Goal: Task Accomplishment & Management: Complete application form

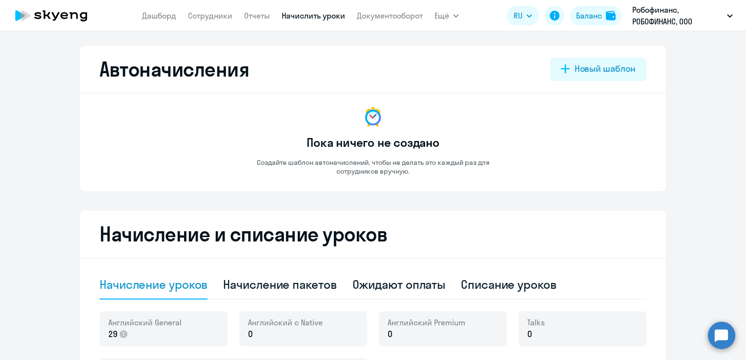
select select "10"
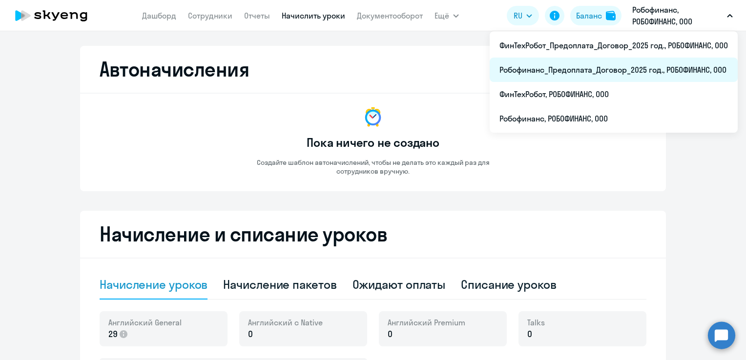
click at [606, 65] on li "Робофинанс_Предоплата_Договор_2025 год., РОБОФИНАНС, ООО" at bounding box center [614, 70] width 248 height 24
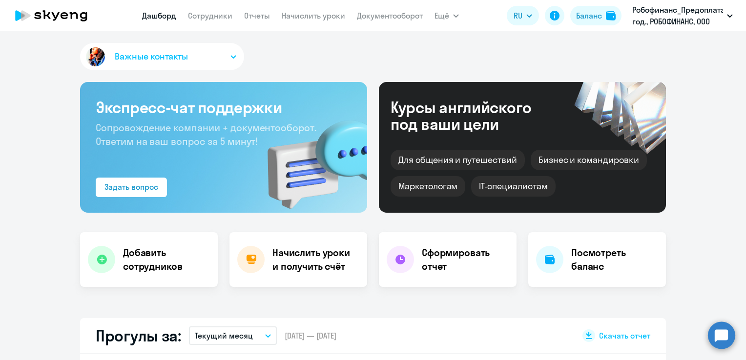
select select "30"
click at [204, 19] on link "Сотрудники" at bounding box center [210, 16] width 44 height 10
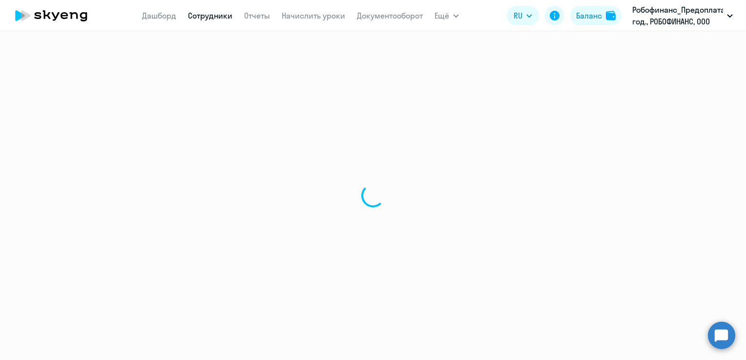
select select "30"
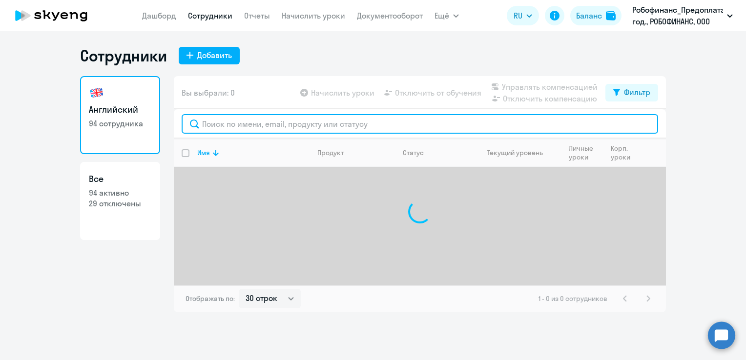
click at [232, 122] on input "text" at bounding box center [420, 124] width 477 height 20
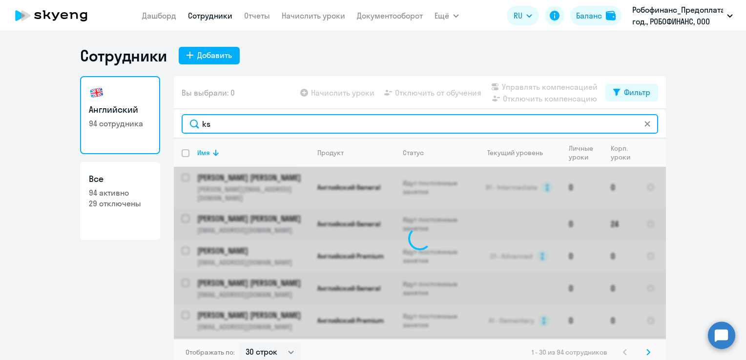
type input "k"
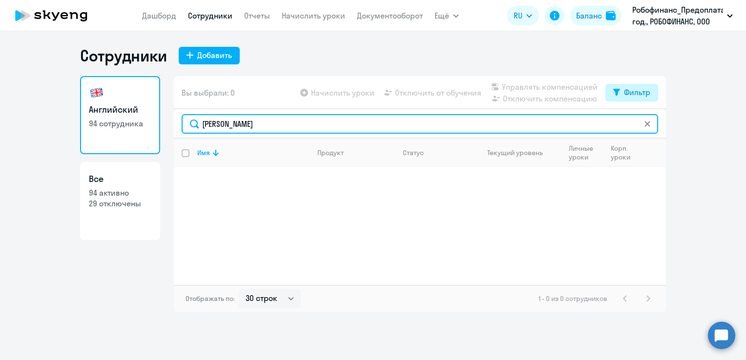
type input "[PERSON_NAME]"
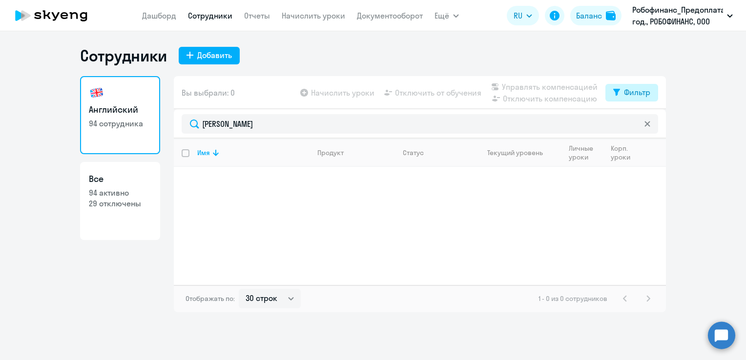
click at [644, 93] on div "Фильтр" at bounding box center [637, 92] width 26 height 12
click at [643, 124] on span at bounding box center [642, 125] width 17 height 10
click at [634, 124] on input "checkbox" at bounding box center [633, 124] width 0 height 0
checkbox input "true"
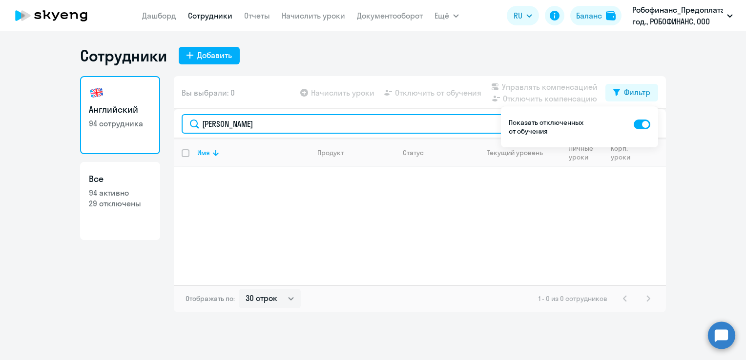
click at [305, 122] on input "[PERSON_NAME]" at bounding box center [420, 124] width 477 height 20
drag, startPoint x: 254, startPoint y: 127, endPoint x: 159, endPoint y: 124, distance: 94.8
click at [159, 124] on div "Английский 94 сотрудника Все 94 активно 29 отключены Вы выбрали: 0 Начислить ур…" at bounding box center [373, 194] width 586 height 236
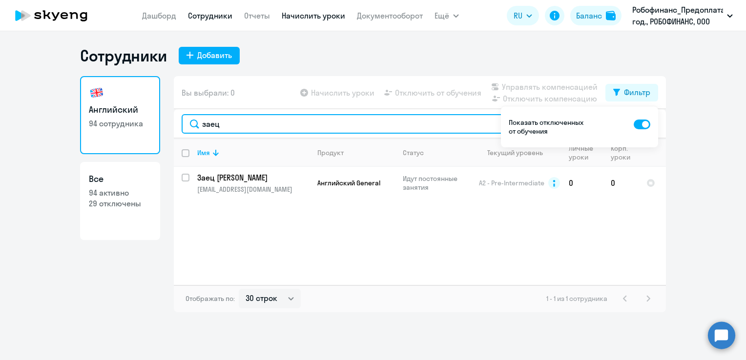
type input "заец"
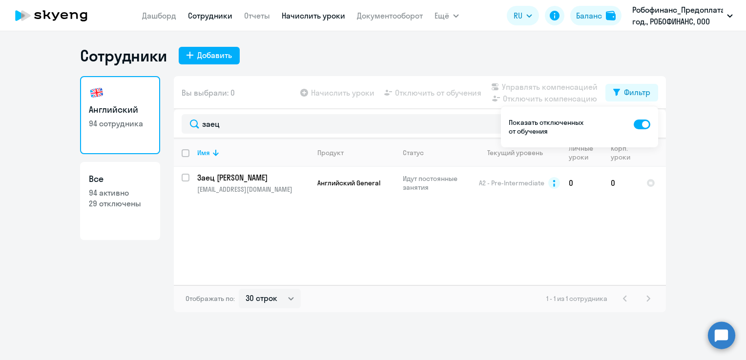
click at [325, 14] on link "Начислить уроки" at bounding box center [313, 16] width 63 height 10
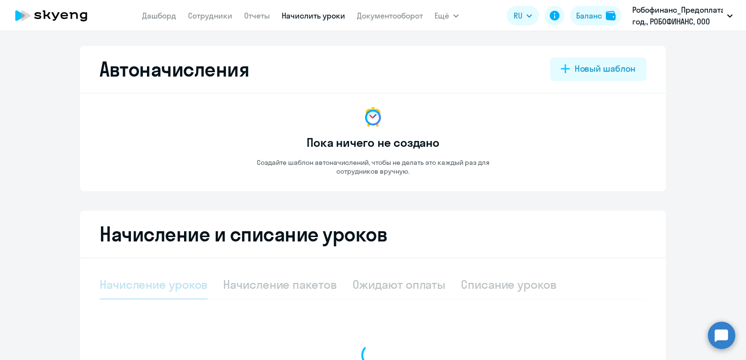
select select "10"
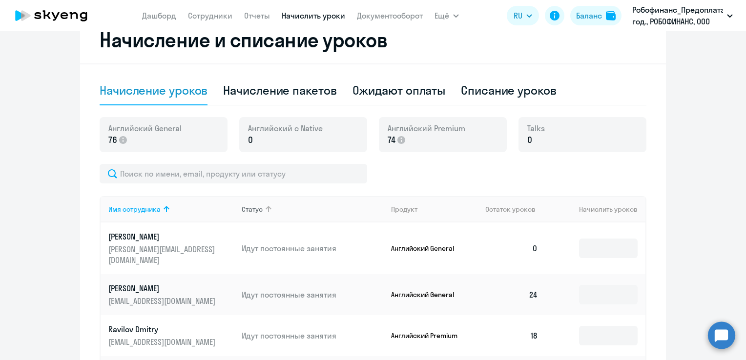
scroll to position [244, 0]
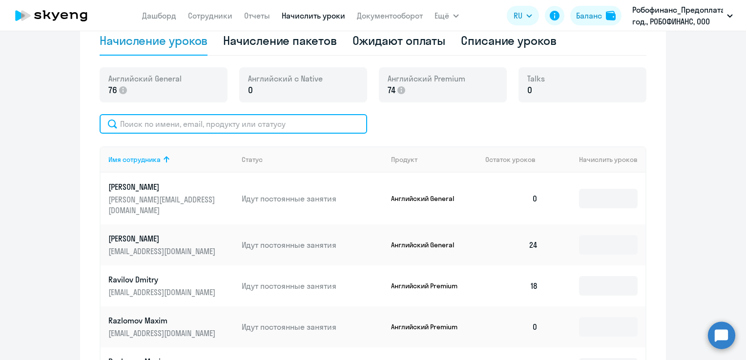
click at [259, 129] on input "text" at bounding box center [234, 124] width 268 height 20
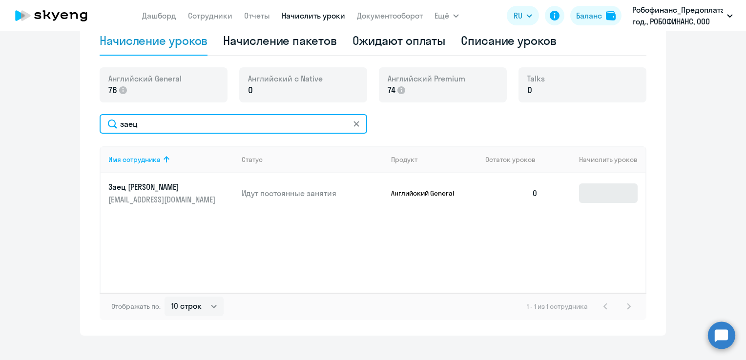
type input "заец"
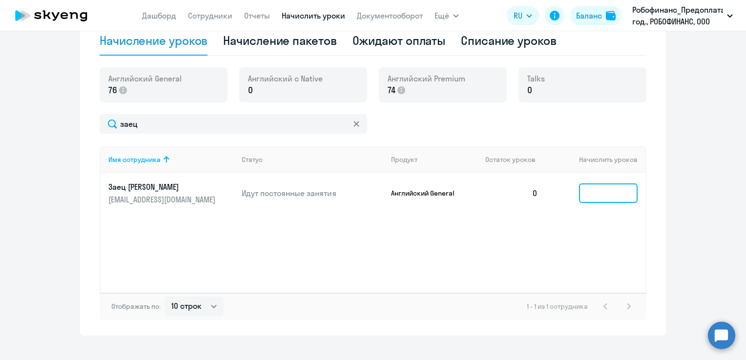
click at [606, 190] on input at bounding box center [608, 194] width 59 height 20
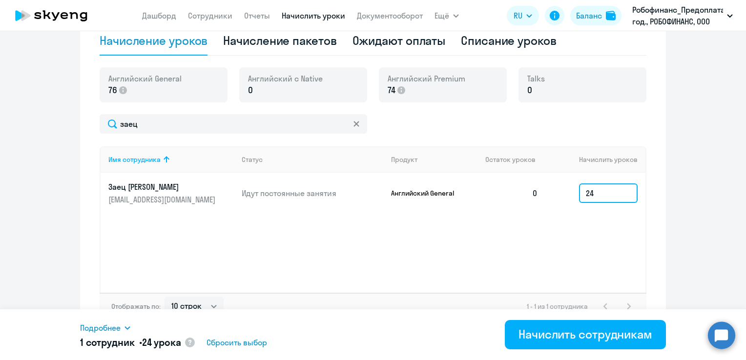
type input "24"
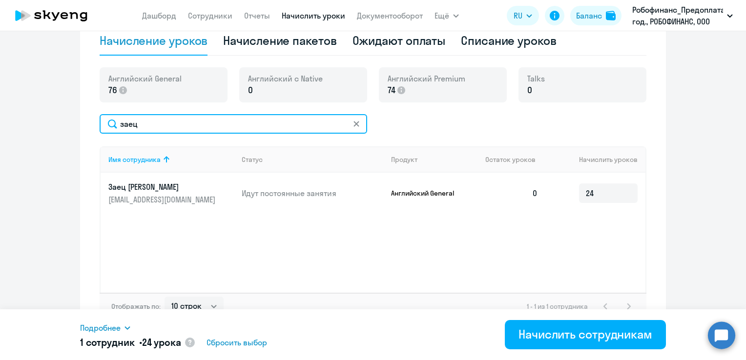
drag, startPoint x: 192, startPoint y: 121, endPoint x: 81, endPoint y: 134, distance: 112.1
click at [81, 134] on div "Начисление и списание уроков Начисление уроков Начисление пакетов Ожидают оплат…" at bounding box center [373, 151] width 586 height 369
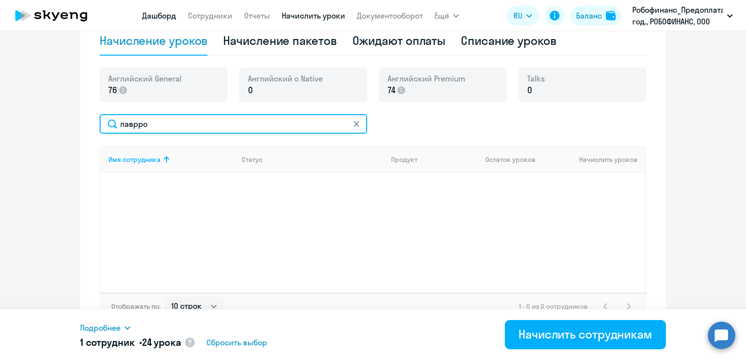
type input "лаврро"
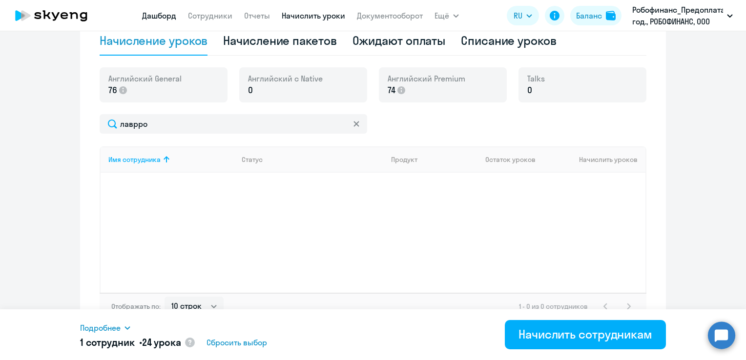
click at [170, 17] on link "Дашборд" at bounding box center [159, 16] width 34 height 10
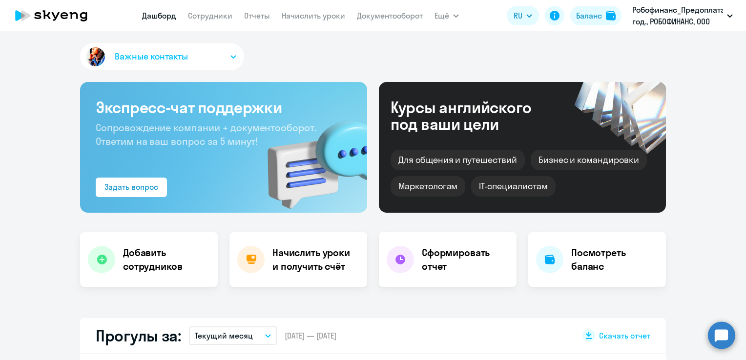
select select "30"
click at [207, 11] on link "Сотрудники" at bounding box center [210, 16] width 44 height 10
select select "30"
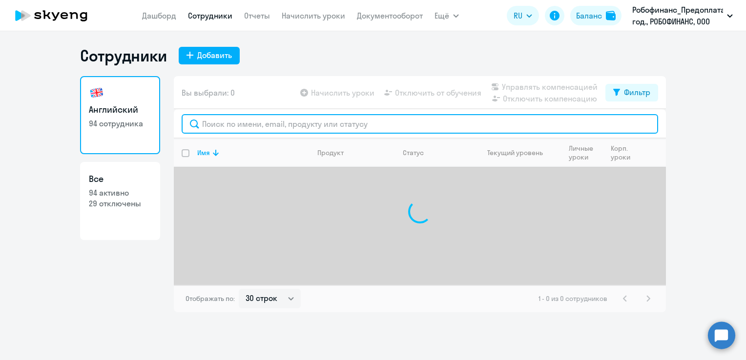
click at [224, 124] on input "text" at bounding box center [420, 124] width 477 height 20
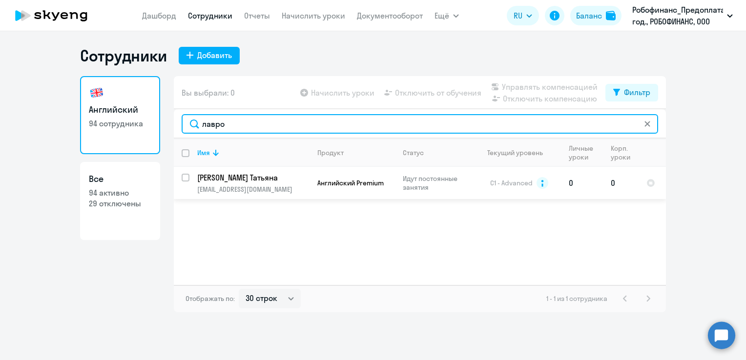
type input "лавро"
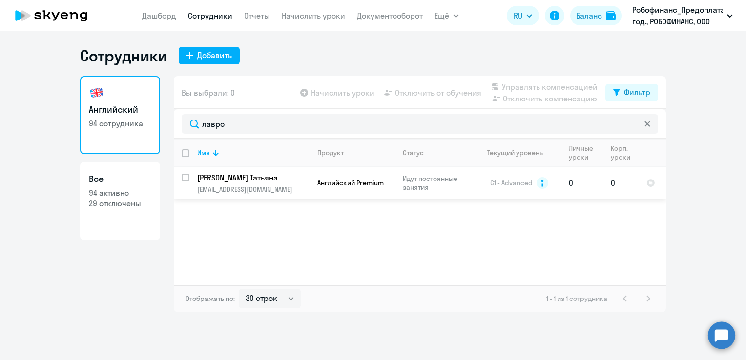
click at [249, 187] on p "[EMAIL_ADDRESS][DOMAIN_NAME]" at bounding box center [253, 189] width 112 height 9
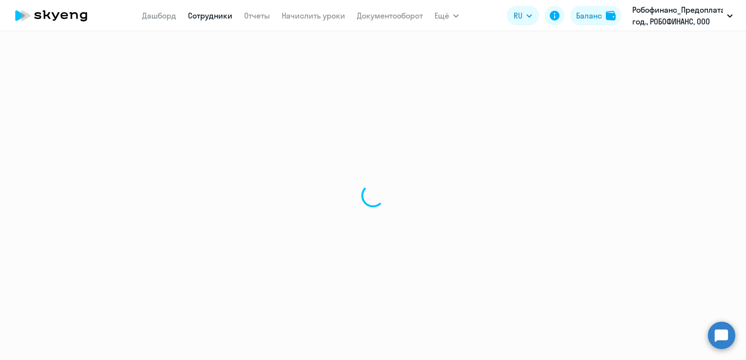
select select "english"
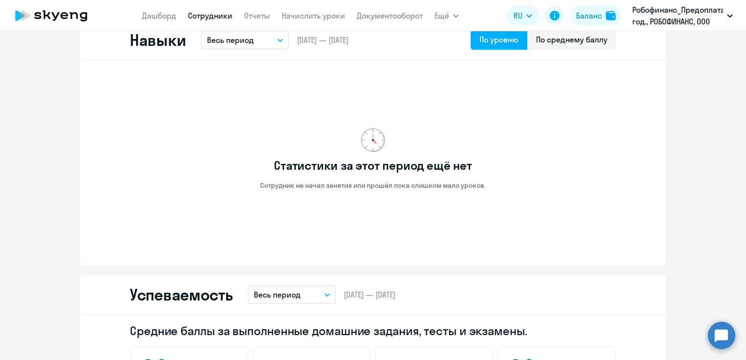
scroll to position [488, 0]
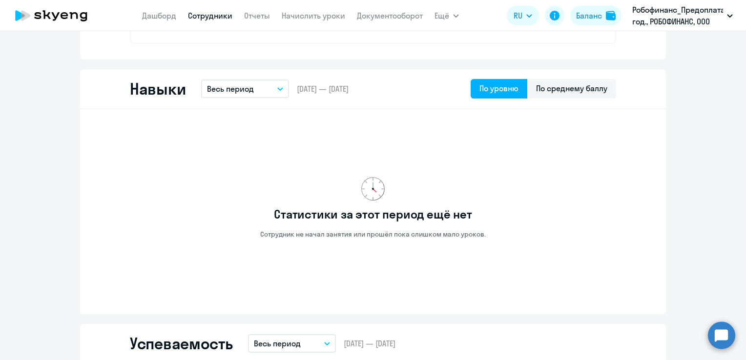
click at [278, 88] on icon "button" at bounding box center [280, 89] width 5 height 2
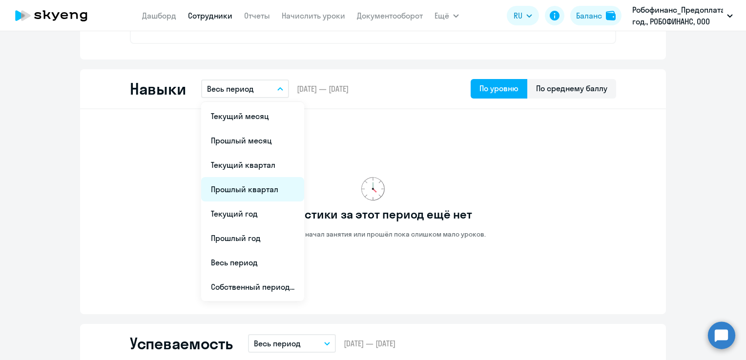
click at [240, 192] on li "Прошлый квартал" at bounding box center [252, 189] width 103 height 24
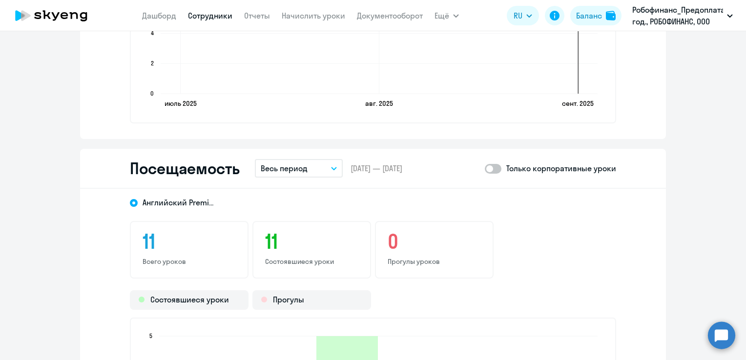
scroll to position [1026, 0]
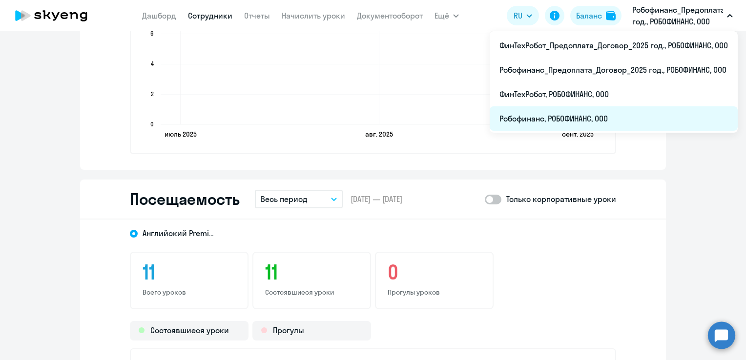
click at [622, 119] on li "Робофинанс, РОБОФИНАНС, ООО" at bounding box center [614, 118] width 248 height 24
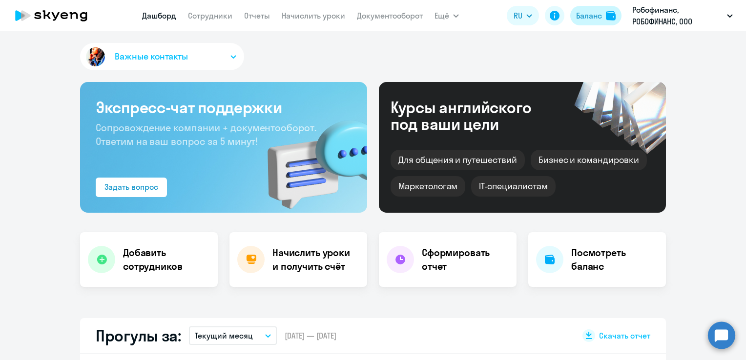
click at [586, 19] on div "Баланс" at bounding box center [589, 16] width 26 height 12
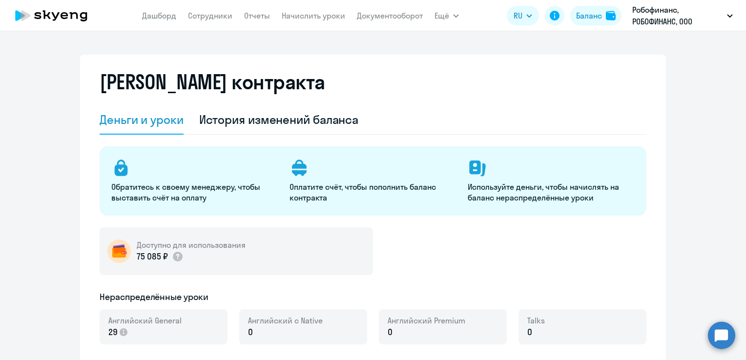
select select "english_adult_not_native_speaker"
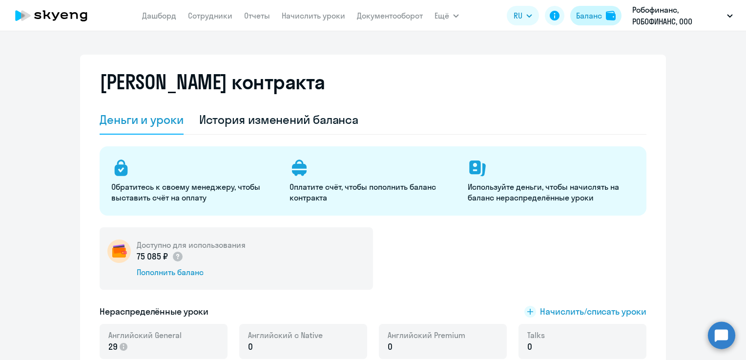
click at [600, 11] on div "Баланс" at bounding box center [589, 16] width 26 height 12
click at [330, 116] on div "История изменений баланса" at bounding box center [279, 120] width 160 height 16
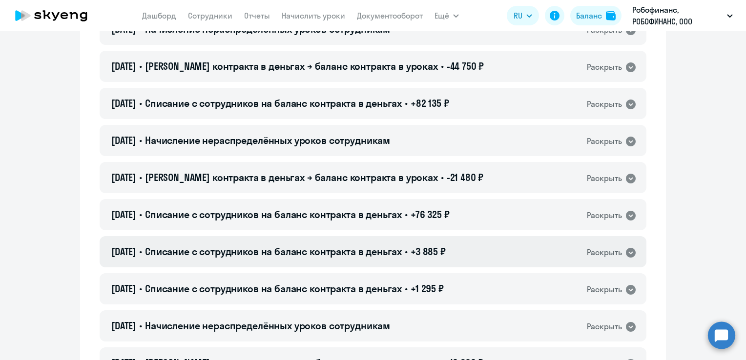
scroll to position [244, 0]
click at [627, 220] on icon at bounding box center [631, 216] width 10 height 10
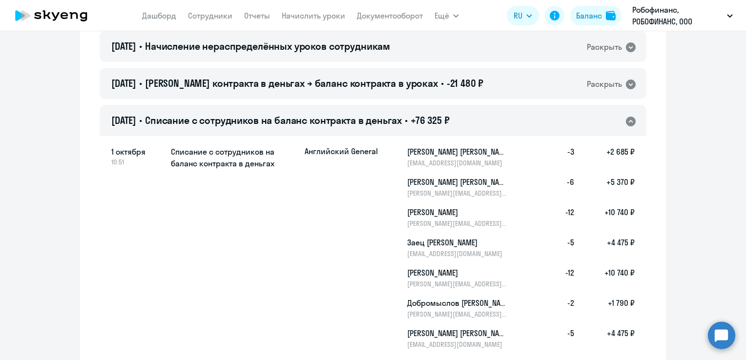
scroll to position [293, 0]
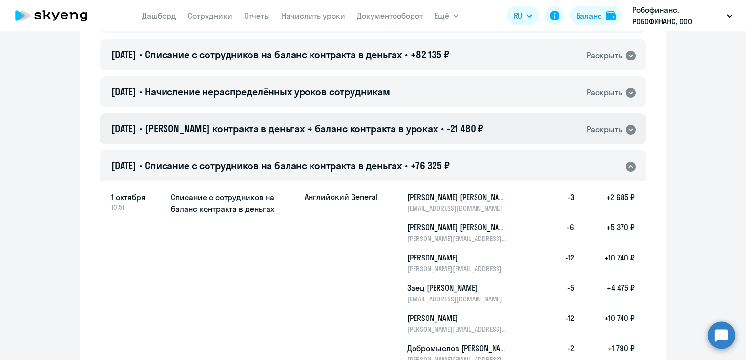
click at [631, 128] on icon at bounding box center [631, 130] width 10 height 10
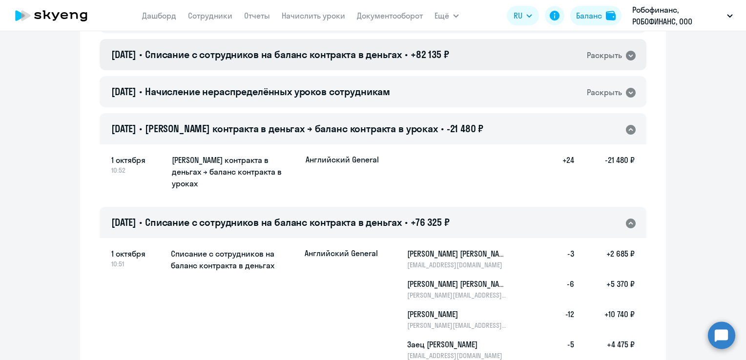
click at [629, 56] on icon at bounding box center [631, 56] width 10 height 10
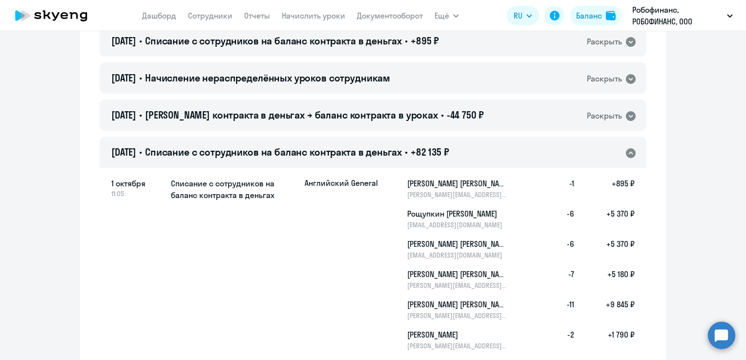
scroll to position [147, 0]
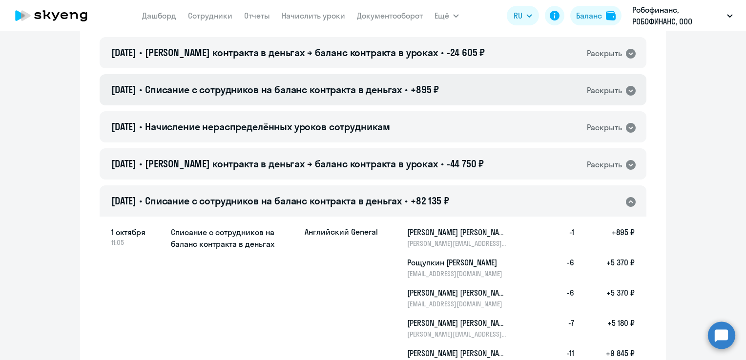
click at [630, 92] on icon at bounding box center [631, 91] width 10 height 10
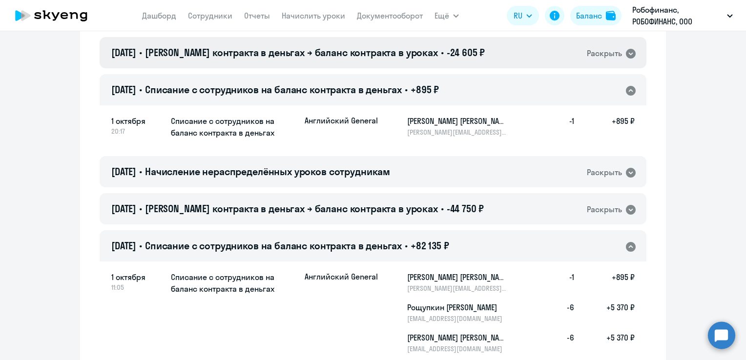
click at [627, 54] on icon at bounding box center [631, 54] width 12 height 12
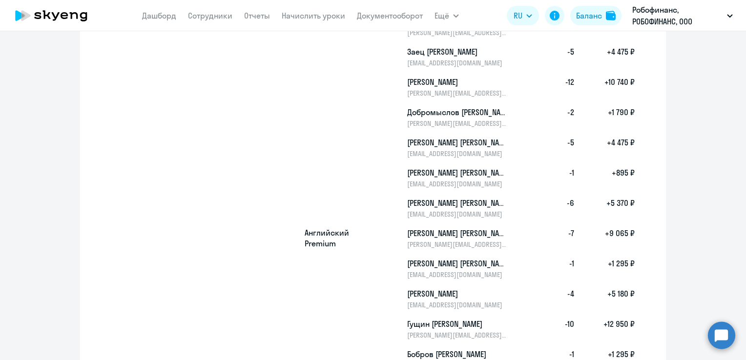
scroll to position [1368, 0]
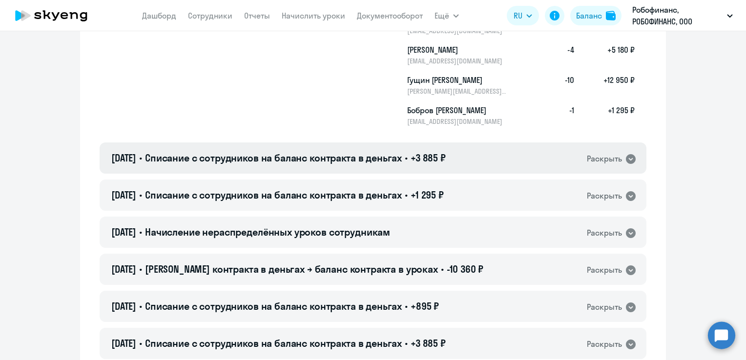
click at [626, 154] on icon at bounding box center [631, 159] width 10 height 10
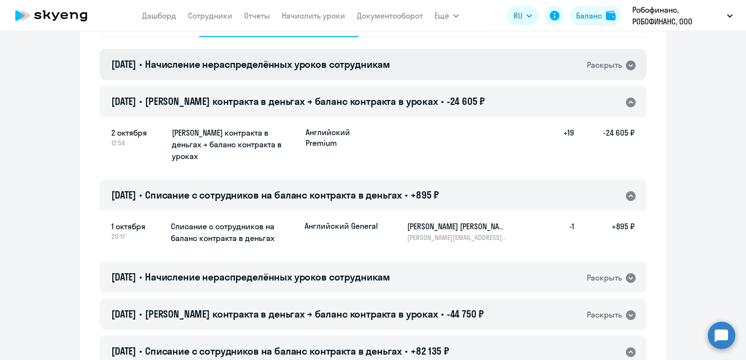
scroll to position [0, 0]
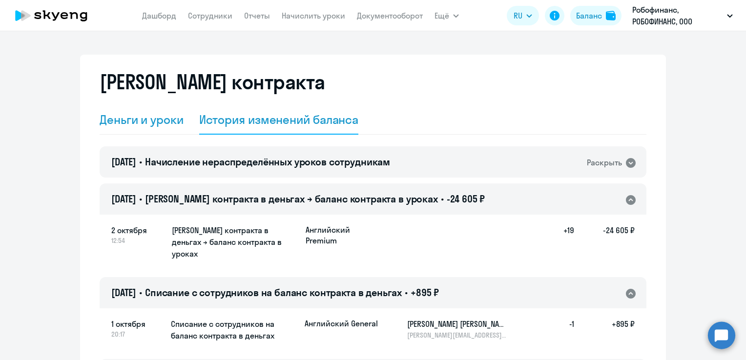
click at [153, 127] on div "Деньги и уроки" at bounding box center [142, 119] width 84 height 29
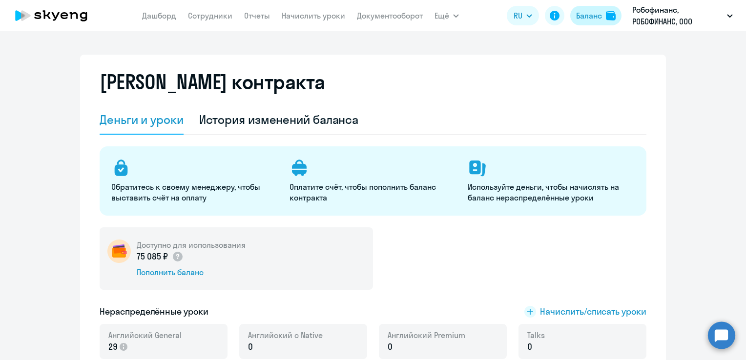
click at [592, 13] on div "Баланс" at bounding box center [589, 16] width 26 height 12
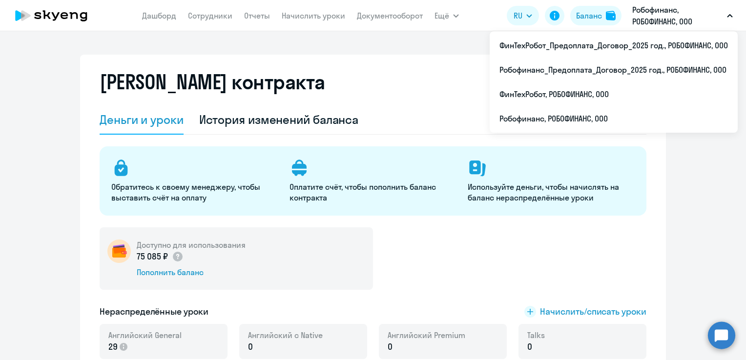
click at [666, 17] on p "Робофинанс, РОБОФИНАНС, ООО" at bounding box center [678, 15] width 91 height 23
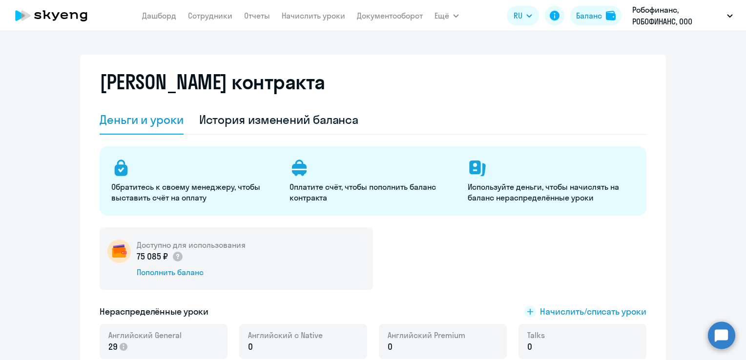
click at [666, 17] on p "Робофинанс, РОБОФИНАНС, ООО" at bounding box center [678, 15] width 91 height 23
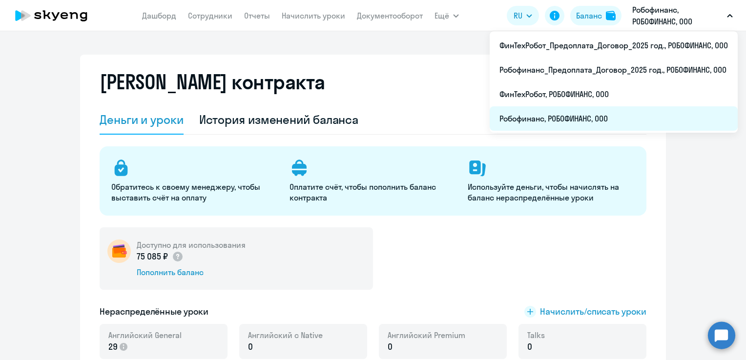
click at [554, 114] on li "Робофинанс, РОБОФИНАНС, ООО" at bounding box center [614, 118] width 248 height 24
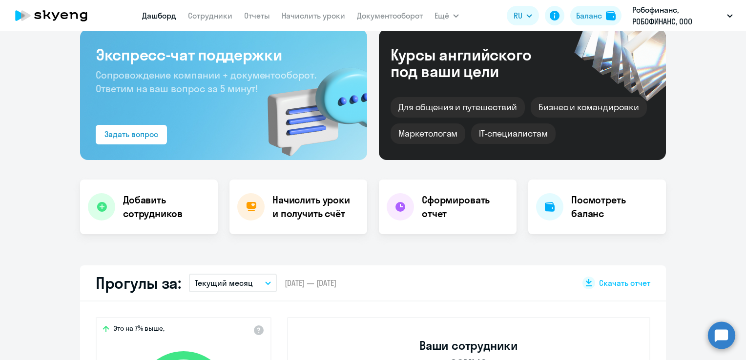
scroll to position [49, 0]
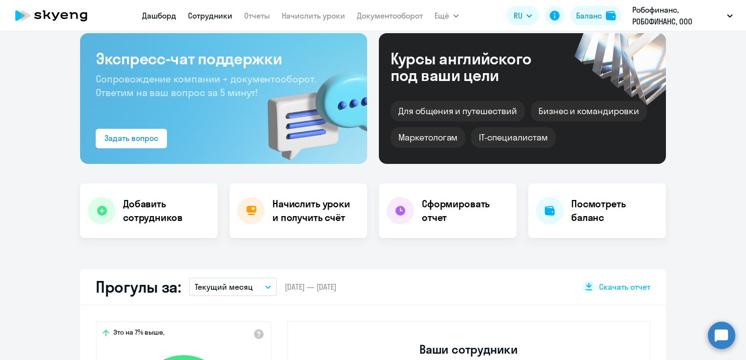
click at [213, 14] on link "Сотрудники" at bounding box center [210, 16] width 44 height 10
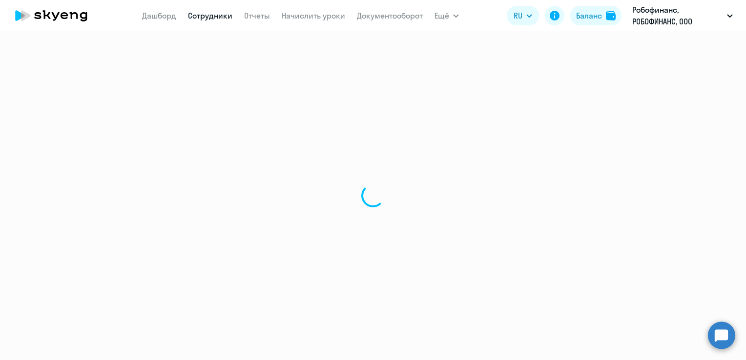
select select "30"
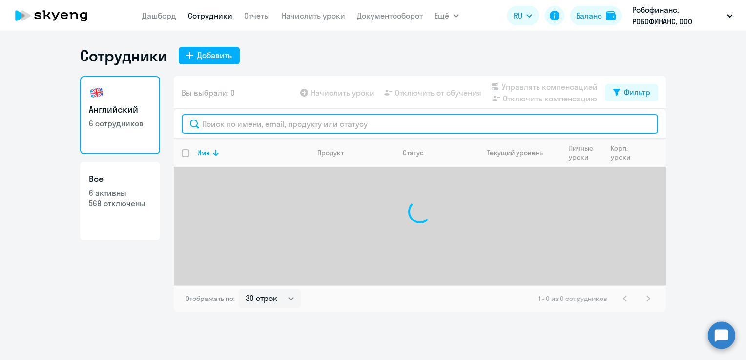
click at [226, 128] on input "text" at bounding box center [420, 124] width 477 height 20
type input "k"
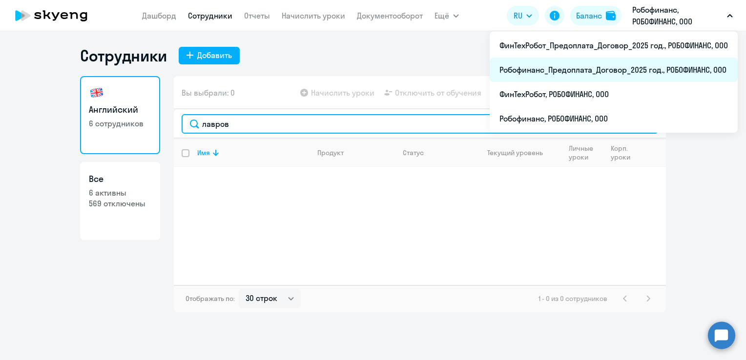
type input "лавров"
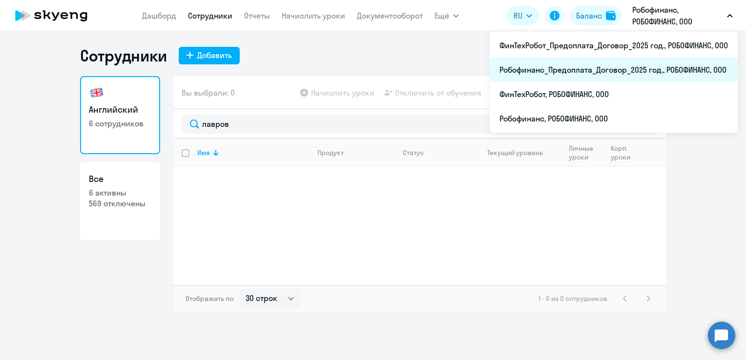
click at [591, 69] on li "Робофинанс_Предоплата_Договор_2025 год., РОБОФИНАНС, ООО" at bounding box center [614, 70] width 248 height 24
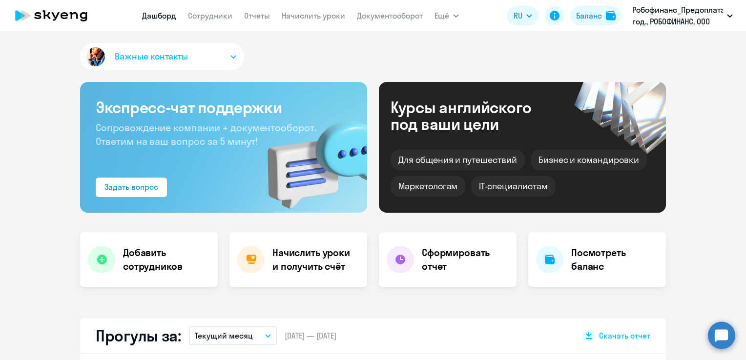
select select "30"
click at [209, 16] on link "Сотрудники" at bounding box center [210, 16] width 44 height 10
select select "30"
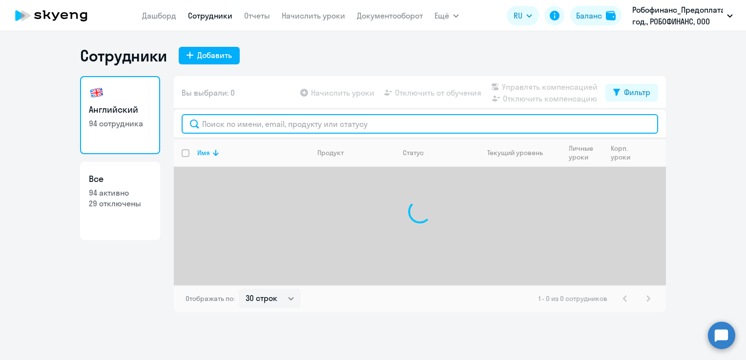
click at [230, 124] on input "text" at bounding box center [420, 124] width 477 height 20
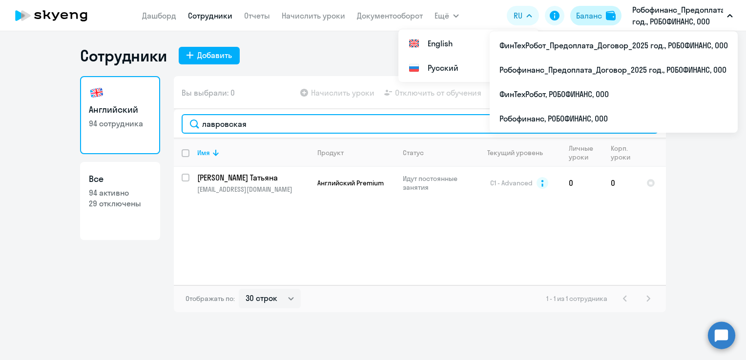
type input "лавровская"
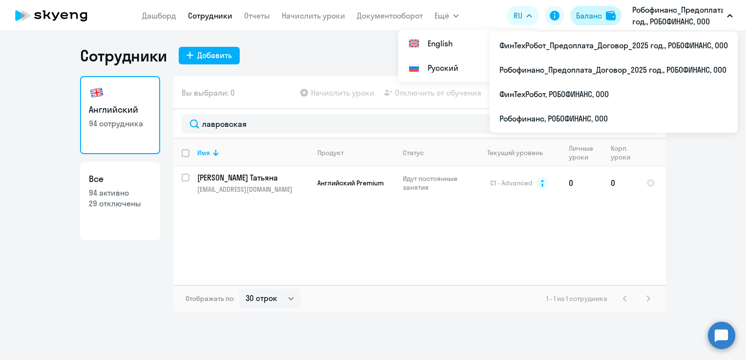
click at [594, 17] on div "Баланс" at bounding box center [589, 16] width 26 height 12
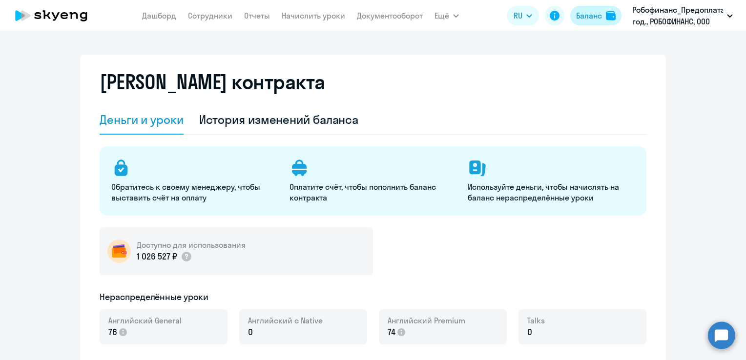
select select "english_adult_not_native_speaker"
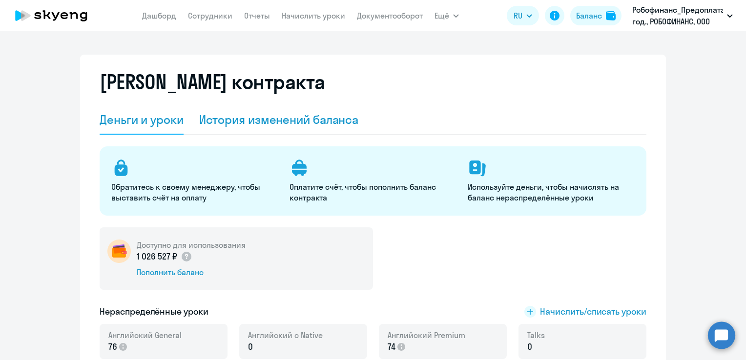
click at [313, 119] on div "История изменений баланса" at bounding box center [279, 120] width 160 height 16
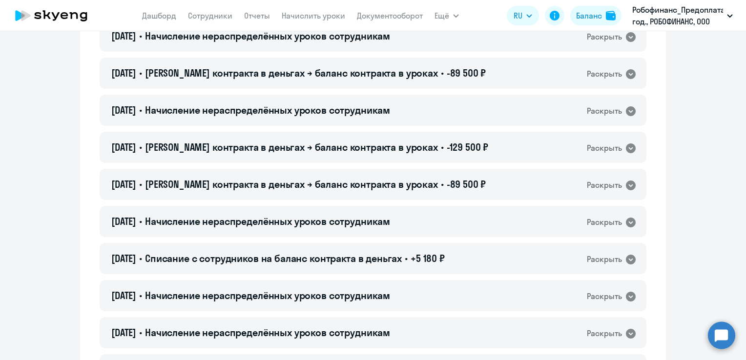
scroll to position [342, 0]
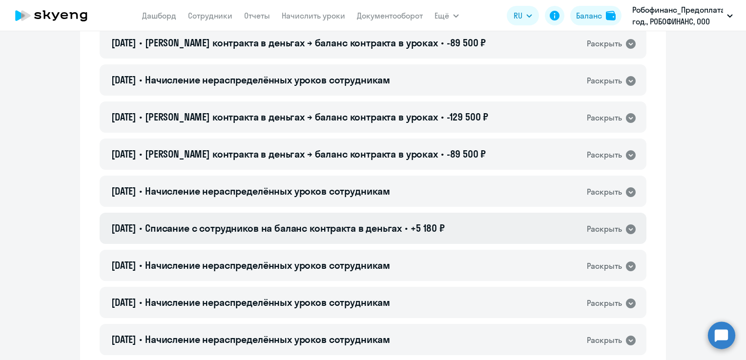
click at [271, 225] on span "Списание с сотрудников на баланс контракта в деньгах" at bounding box center [273, 228] width 257 height 12
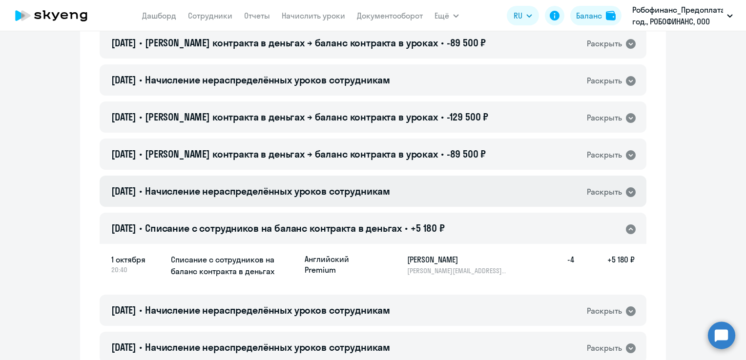
click at [265, 189] on span "Начисление нераспределённых уроков сотрудникам" at bounding box center [267, 191] width 245 height 12
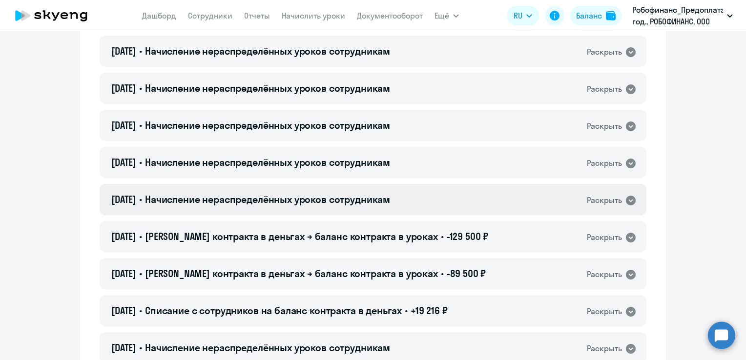
scroll to position [781, 0]
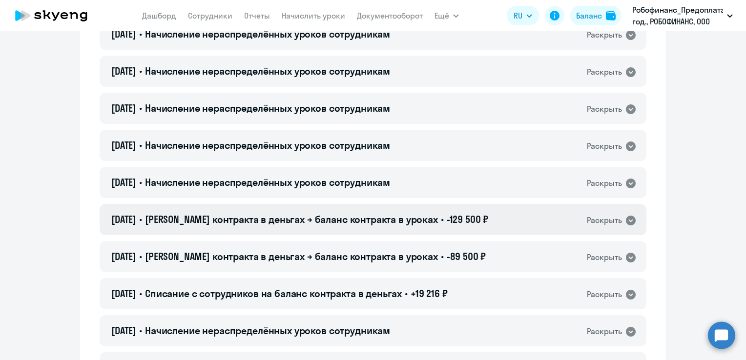
click at [365, 228] on div "[DATE] • Баланс контракта в деньгах → баланс контракта в уроках • -129 500 ₽ Ра…" at bounding box center [373, 219] width 547 height 31
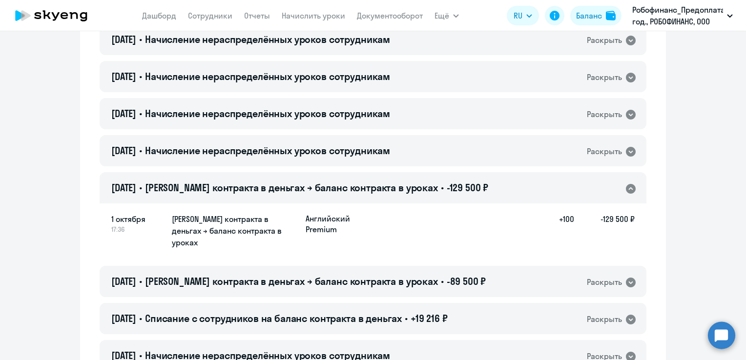
scroll to position [830, 0]
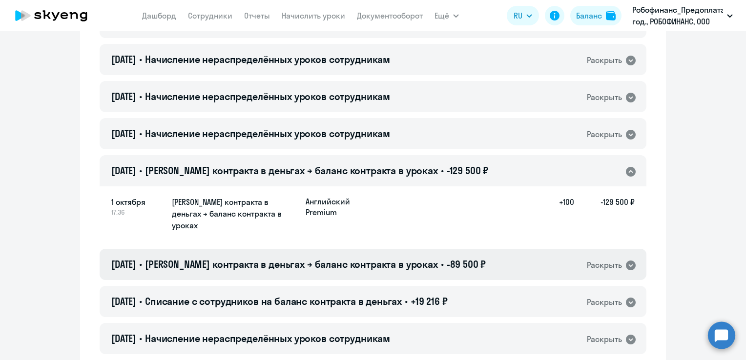
click at [352, 258] on span "[PERSON_NAME] контракта в деньгах → баланс контракта в уроках" at bounding box center [291, 264] width 293 height 12
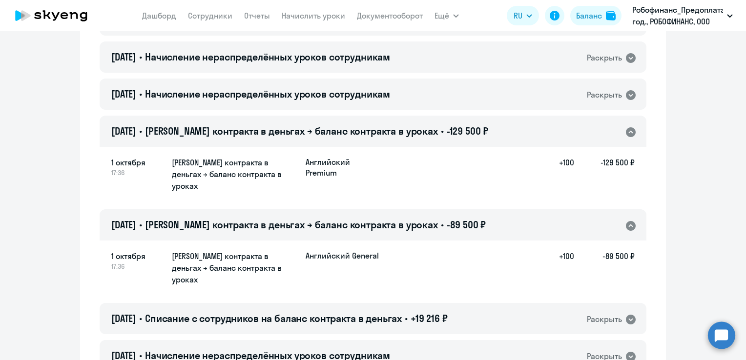
scroll to position [928, 0]
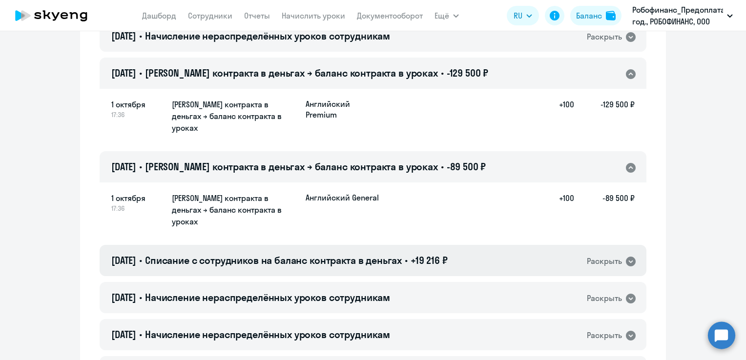
click at [352, 254] on span "Списание с сотрудников на баланс контракта в деньгах" at bounding box center [273, 260] width 257 height 12
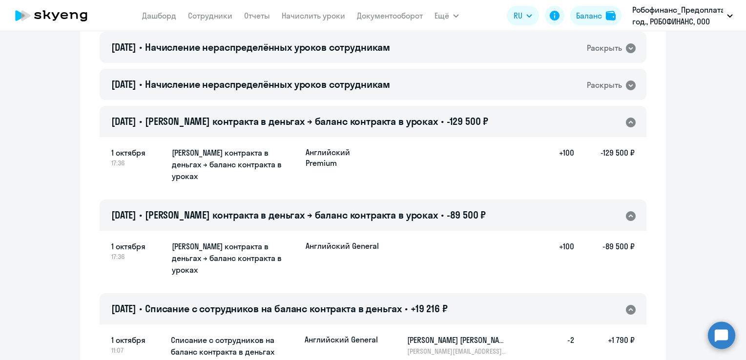
scroll to position [879, 0]
click at [217, 19] on link "Сотрудники" at bounding box center [210, 16] width 44 height 10
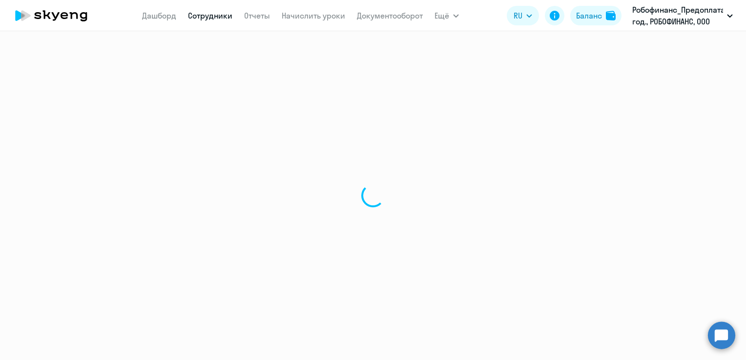
select select "30"
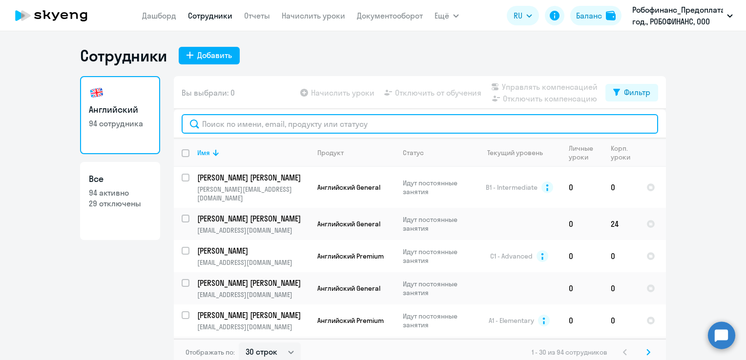
click at [254, 124] on input "text" at bounding box center [420, 124] width 477 height 20
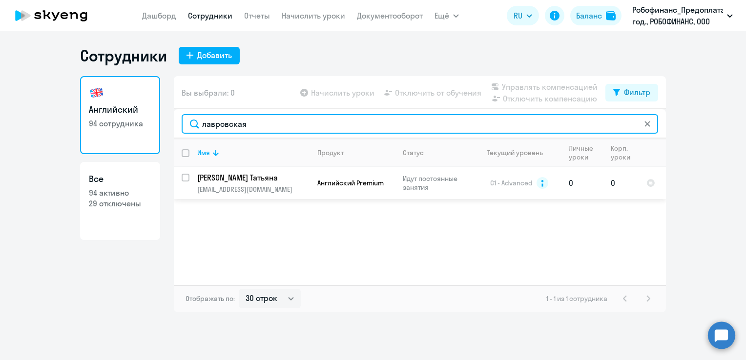
type input "лавровская"
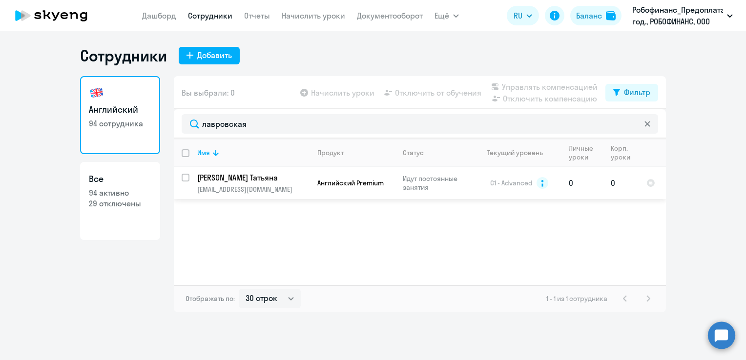
click at [231, 192] on p "[EMAIL_ADDRESS][DOMAIN_NAME]" at bounding box center [253, 189] width 112 height 9
select select "english"
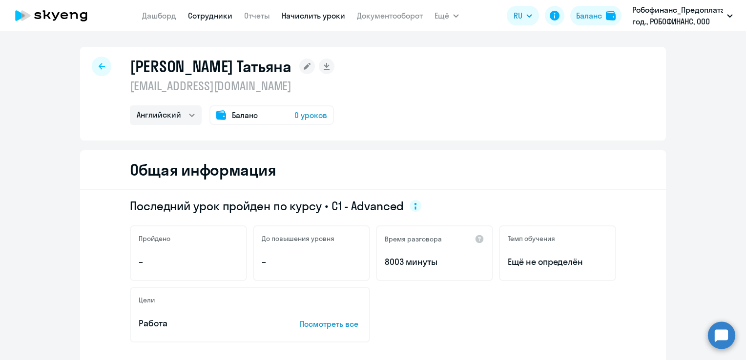
click at [316, 16] on link "Начислить уроки" at bounding box center [313, 16] width 63 height 10
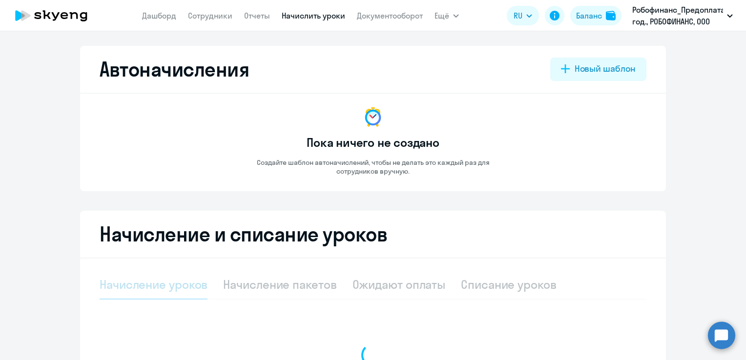
select select "10"
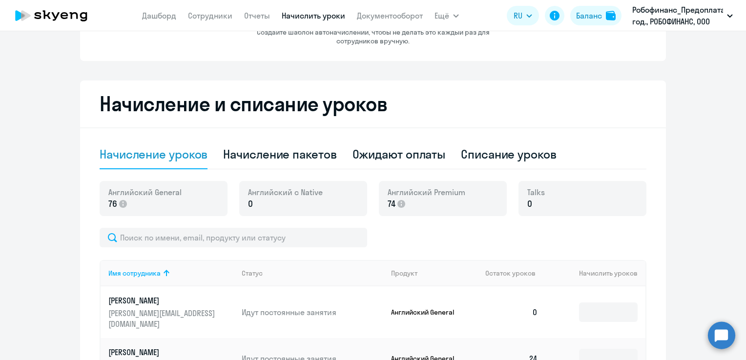
scroll to position [98, 0]
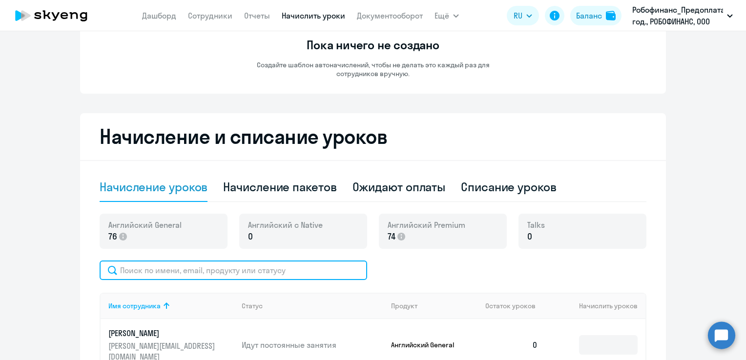
click at [174, 268] on input "text" at bounding box center [234, 271] width 268 height 20
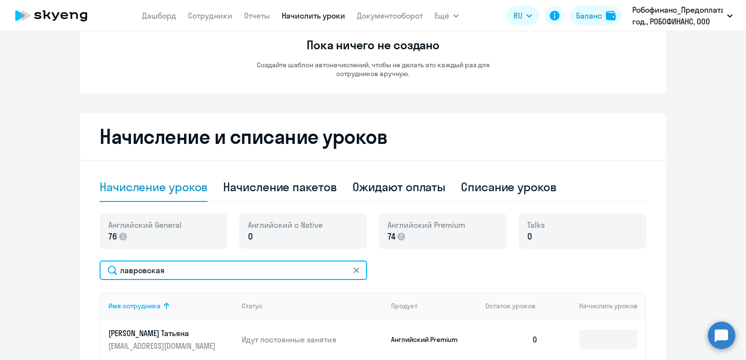
scroll to position [244, 0]
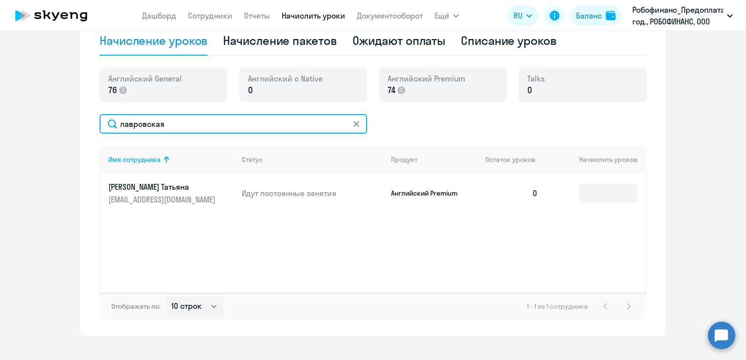
type input "лавровская"
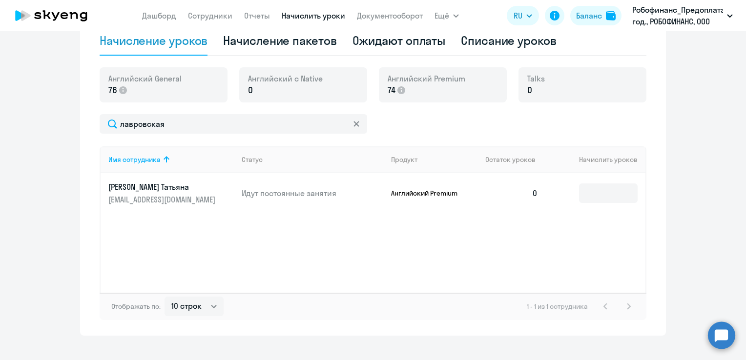
click at [160, 191] on p "[PERSON_NAME] Татьяна" at bounding box center [162, 187] width 109 height 11
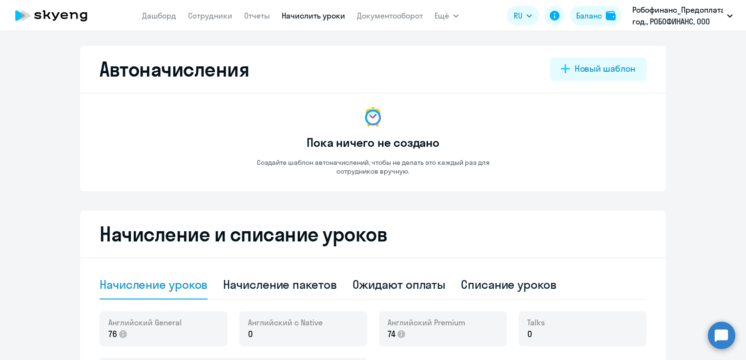
select select "english"
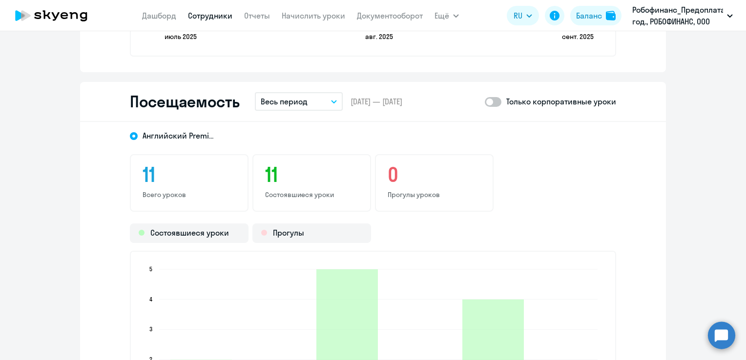
scroll to position [1123, 0]
click at [502, 102] on div "Только корпоративные уроки" at bounding box center [550, 102] width 131 height 12
click at [492, 101] on span at bounding box center [493, 102] width 17 height 10
click at [485, 102] on input "checkbox" at bounding box center [485, 102] width 0 height 0
checkbox input "true"
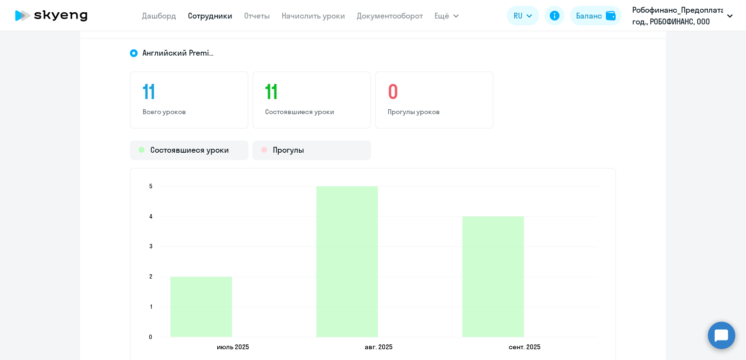
scroll to position [1319, 0]
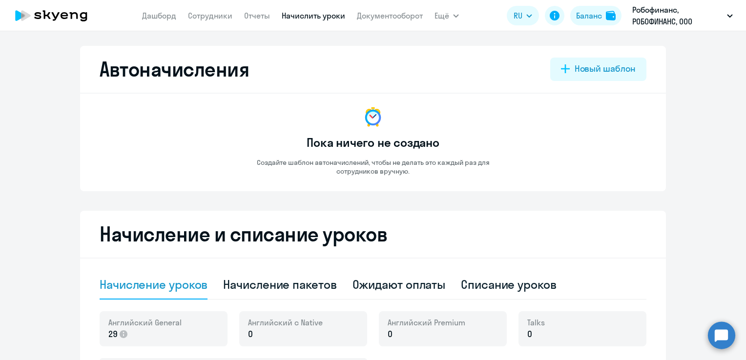
select select "10"
click at [594, 19] on div "Баланс" at bounding box center [589, 16] width 26 height 12
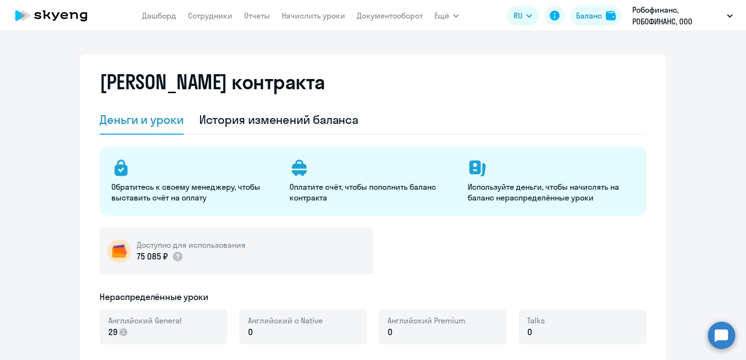
select select "english_adult_not_native_speaker"
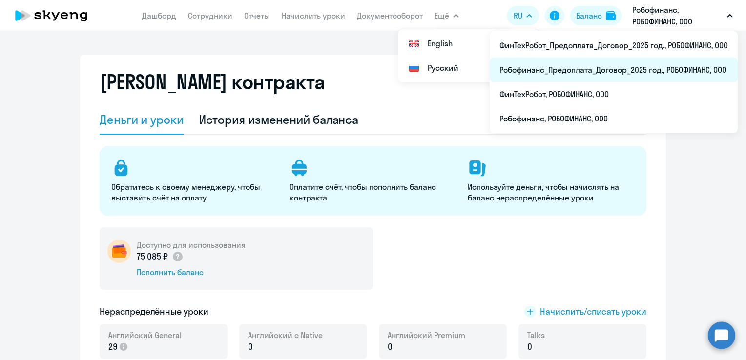
click at [593, 69] on li "Робофинанс_Предоплата_Договор_2025 год., РОБОФИНАНС, ООО" at bounding box center [614, 70] width 248 height 24
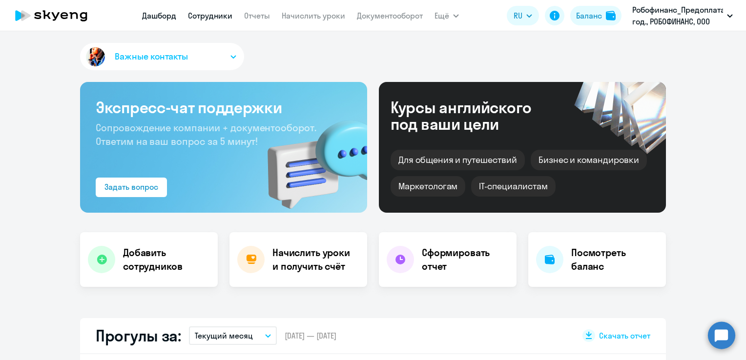
click at [213, 15] on link "Сотрудники" at bounding box center [210, 16] width 44 height 10
select select "30"
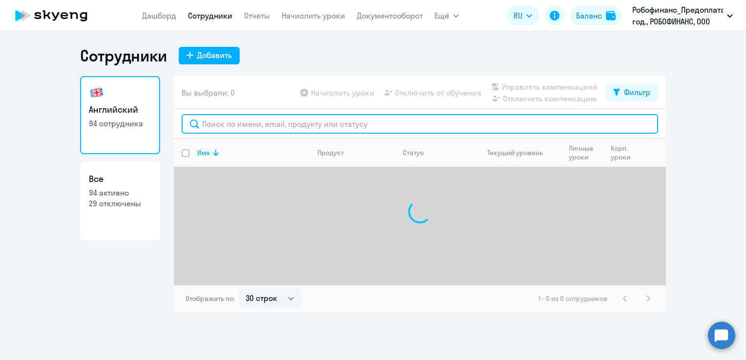
click at [268, 126] on input "text" at bounding box center [420, 124] width 477 height 20
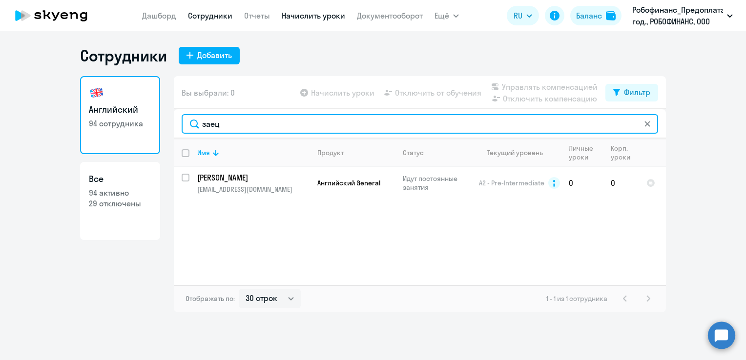
type input "заец"
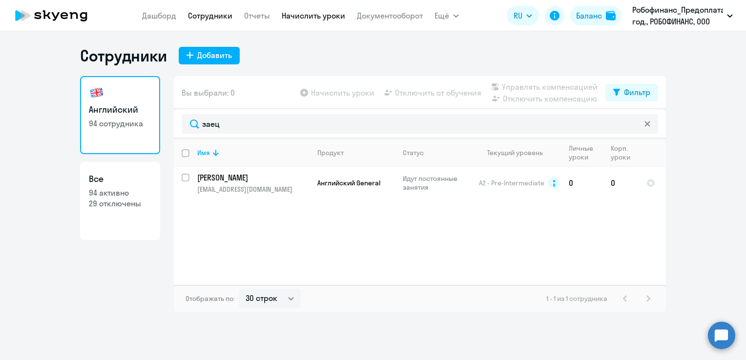
click at [330, 18] on link "Начислить уроки" at bounding box center [313, 16] width 63 height 10
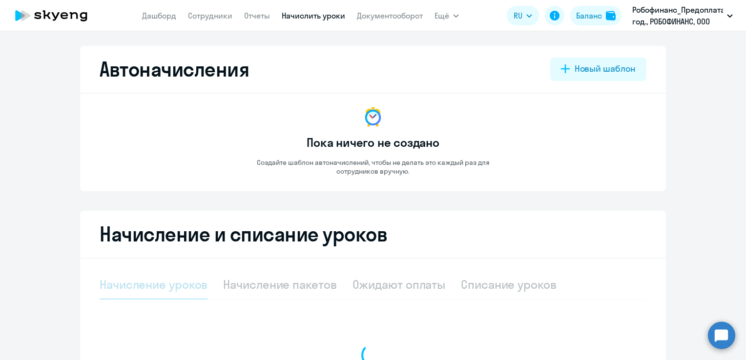
select select "10"
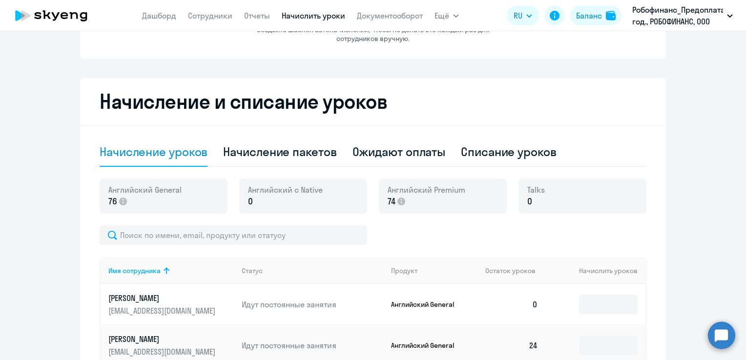
scroll to position [147, 0]
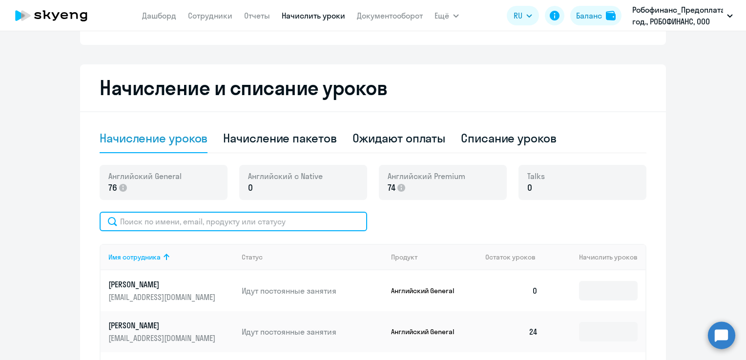
drag, startPoint x: 251, startPoint y: 219, endPoint x: 250, endPoint y: 214, distance: 5.4
click at [252, 216] on input "text" at bounding box center [234, 222] width 268 height 20
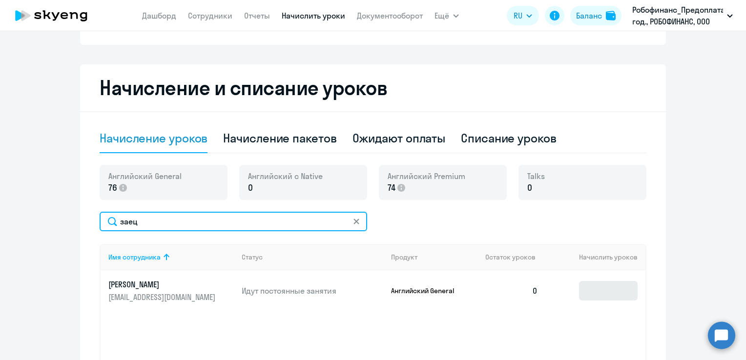
type input "заец"
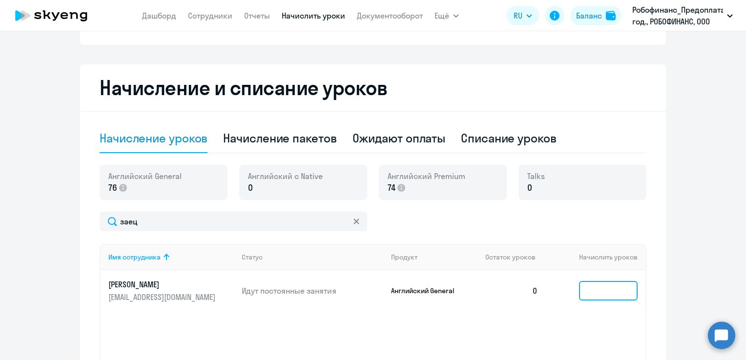
click at [594, 288] on input at bounding box center [608, 291] width 59 height 20
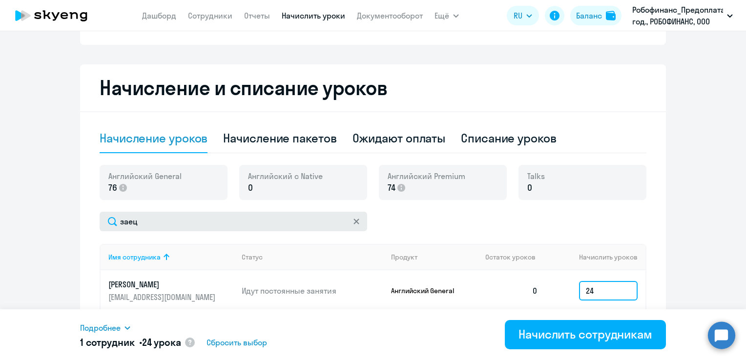
type input "24"
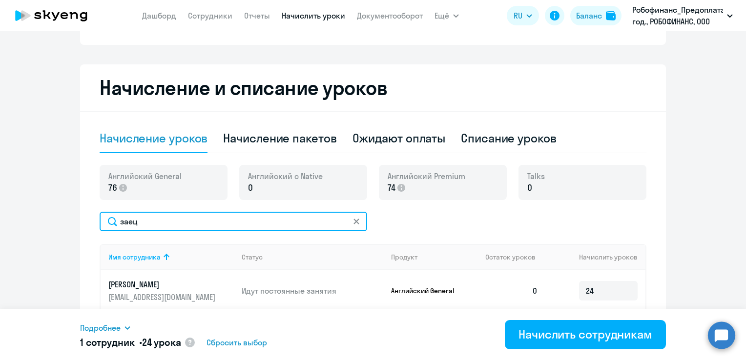
drag, startPoint x: 166, startPoint y: 225, endPoint x: 110, endPoint y: 224, distance: 55.7
click at [110, 224] on input "заец" at bounding box center [234, 222] width 268 height 20
type input "лавровская"
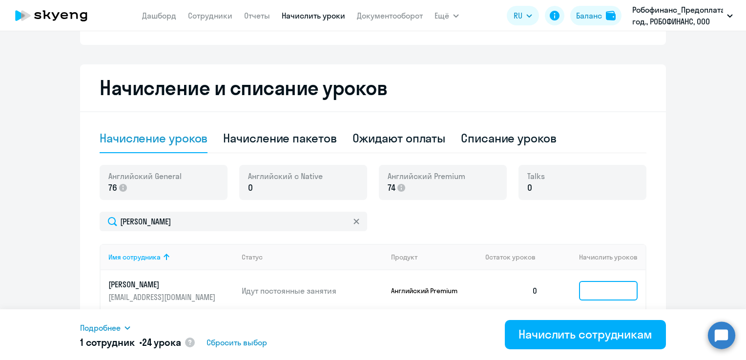
click at [605, 289] on input at bounding box center [608, 291] width 59 height 20
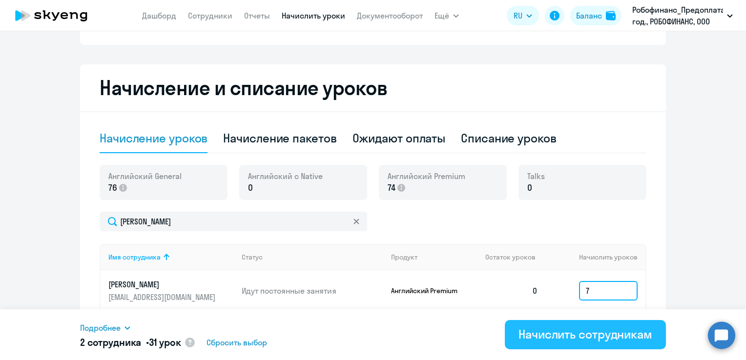
type input "7"
click at [584, 336] on div "Начислить сотрудникам" at bounding box center [586, 335] width 134 height 16
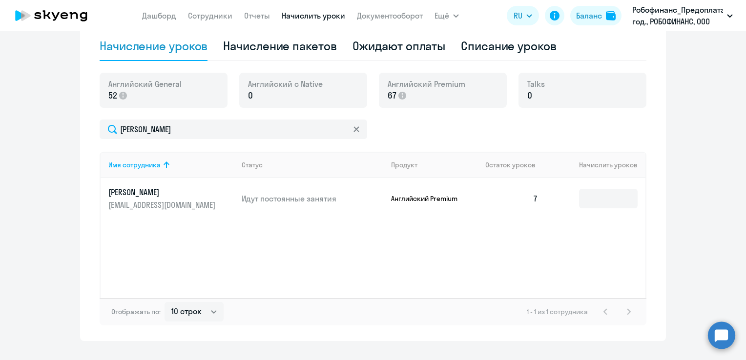
scroll to position [244, 0]
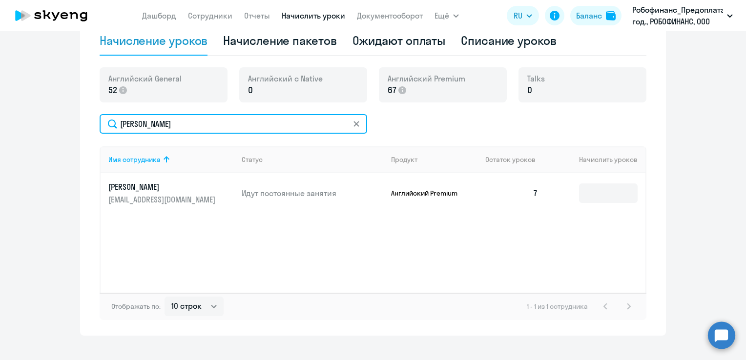
drag, startPoint x: 214, startPoint y: 129, endPoint x: 93, endPoint y: 124, distance: 121.2
click at [93, 124] on div "Начисление и списание уроков Начисление уроков Начисление пакетов Ожидают оплат…" at bounding box center [373, 151] width 586 height 369
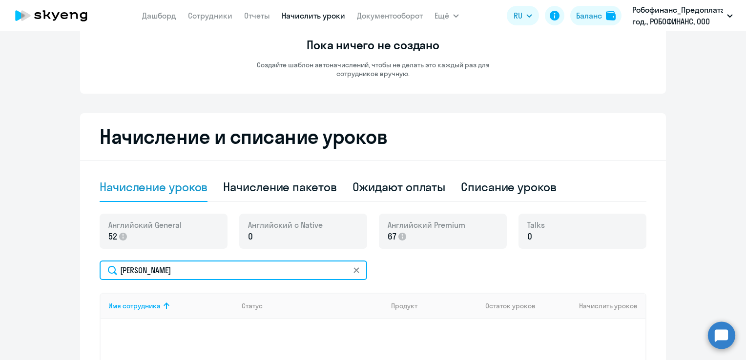
scroll to position [49, 0]
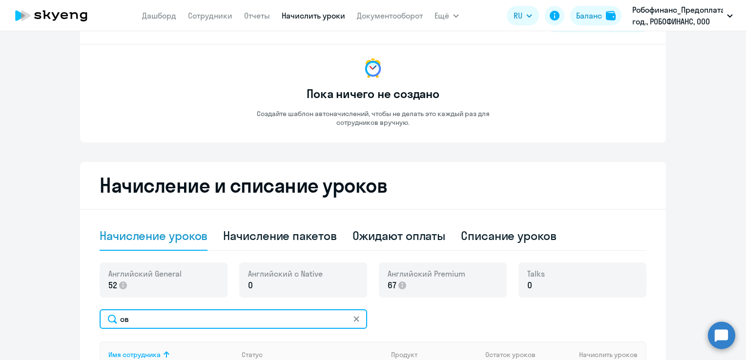
type input "о"
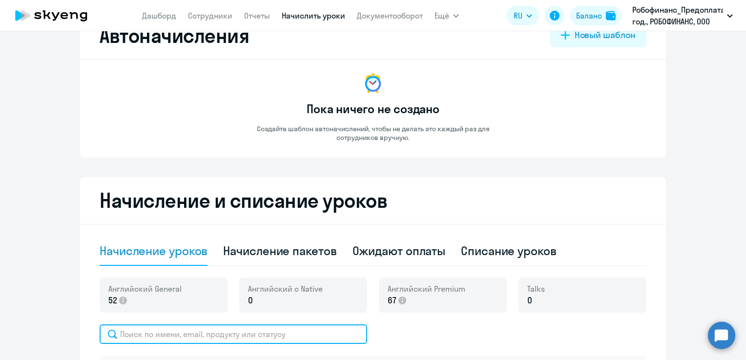
scroll to position [0, 0]
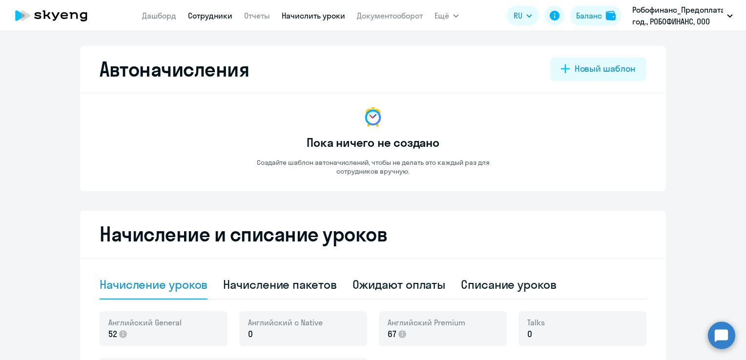
click at [218, 15] on link "Сотрудники" at bounding box center [210, 16] width 44 height 10
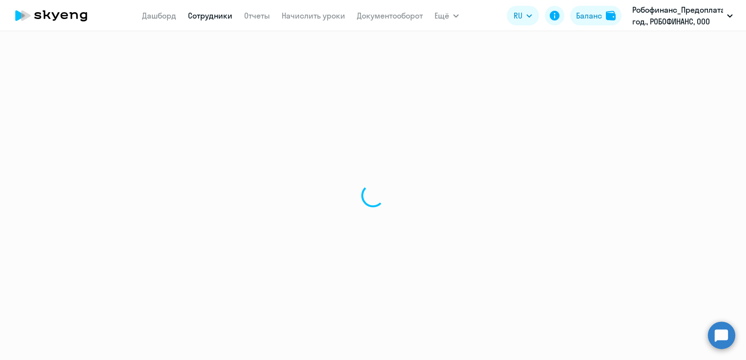
select select "30"
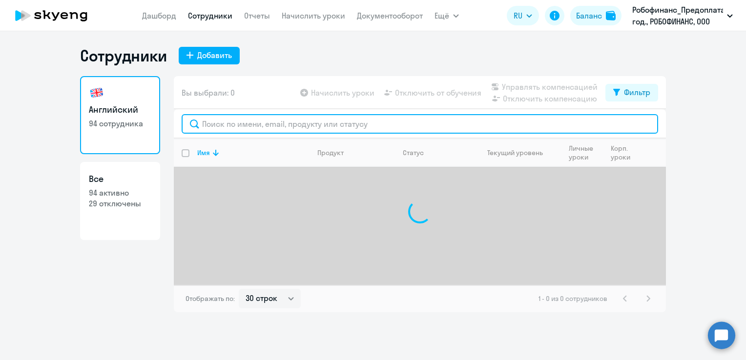
click at [270, 124] on input "text" at bounding box center [420, 124] width 477 height 20
type input "овчинников"
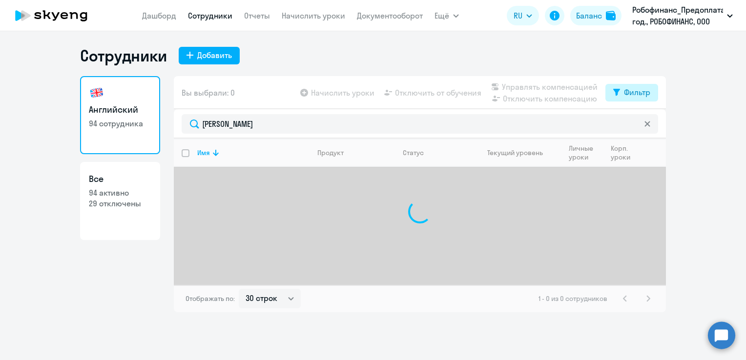
click at [629, 94] on div "Фильтр" at bounding box center [637, 92] width 26 height 12
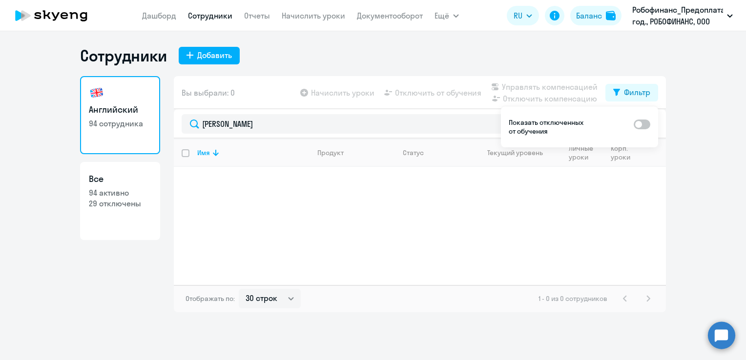
click at [645, 124] on span at bounding box center [642, 125] width 17 height 10
click at [634, 124] on input "checkbox" at bounding box center [633, 124] width 0 height 0
checkbox input "true"
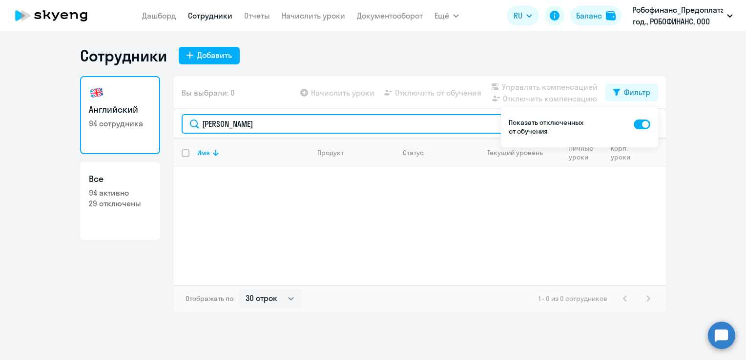
drag, startPoint x: 267, startPoint y: 125, endPoint x: 174, endPoint y: 119, distance: 93.5
click at [175, 119] on div "овчинников" at bounding box center [420, 123] width 492 height 29
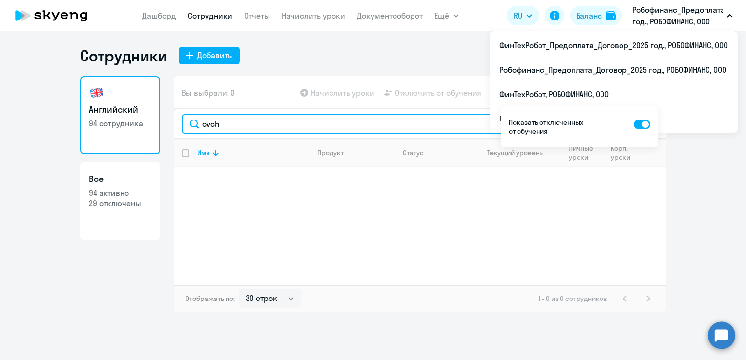
type input "ovch"
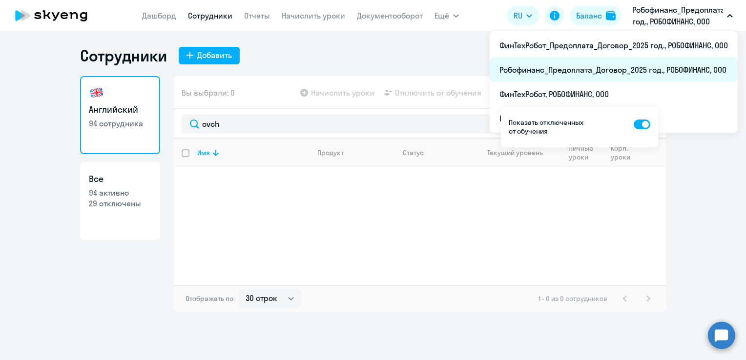
drag, startPoint x: 682, startPoint y: 11, endPoint x: 665, endPoint y: 63, distance: 55.1
click at [665, 27] on div "Робофинанс_Предоплата_Договор_2025 год., РОБОФИНАНС, ООО ФинТехРобот_Предоплата…" at bounding box center [683, 15] width 110 height 23
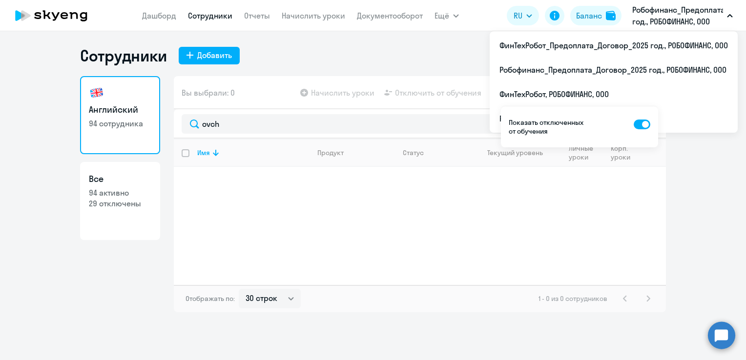
click at [707, 19] on p "Робофинанс_Предоплата_Договор_2025 год., РОБОФИНАНС, ООО" at bounding box center [678, 15] width 91 height 23
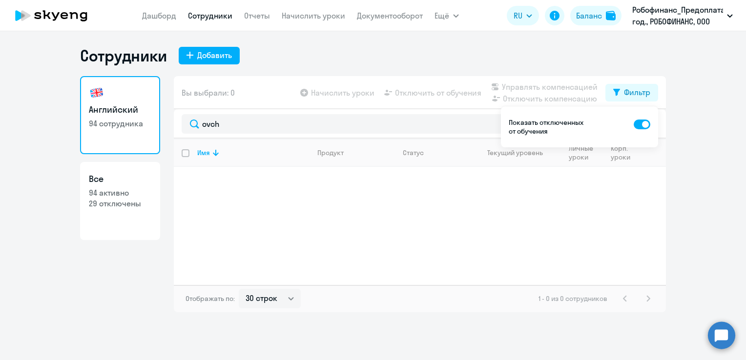
click at [707, 19] on p "Робофинанс_Предоплата_Договор_2025 год., РОБОФИНАНС, ООО" at bounding box center [678, 15] width 91 height 23
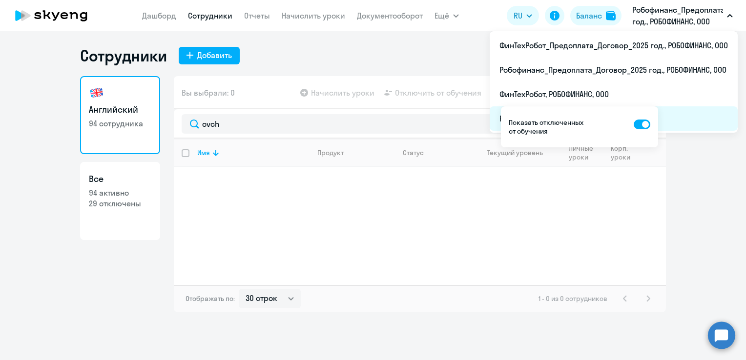
click at [704, 114] on li "Робофинанс, РОБОФИНАНС, ООО" at bounding box center [614, 118] width 248 height 24
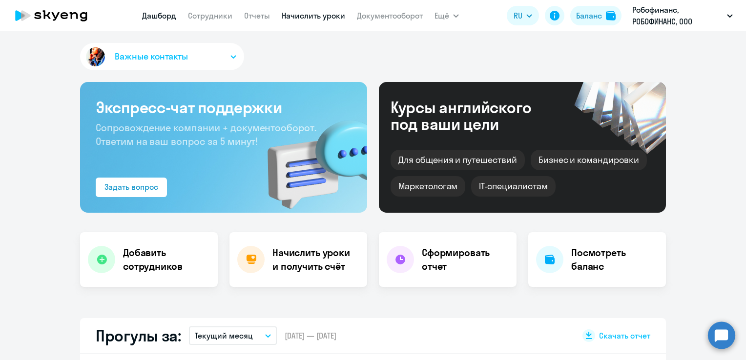
click at [318, 19] on link "Начислить уроки" at bounding box center [313, 16] width 63 height 10
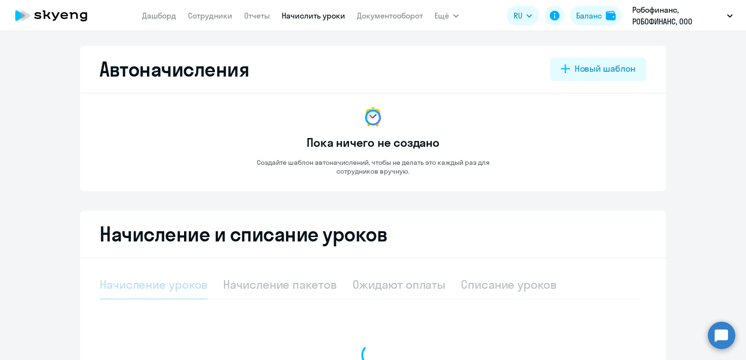
select select "10"
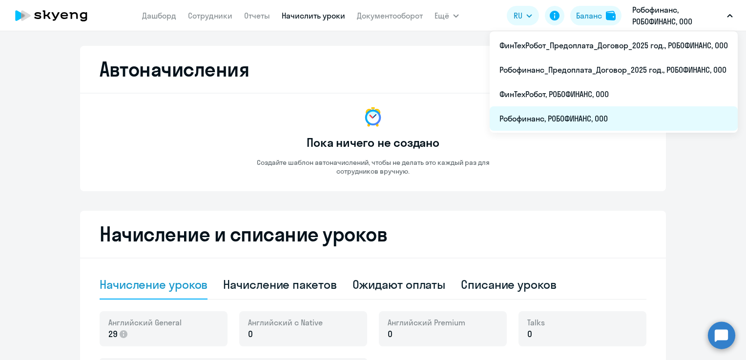
click at [602, 122] on li "Робофинанс, РОБОФИНАНС, ООО" at bounding box center [614, 118] width 248 height 24
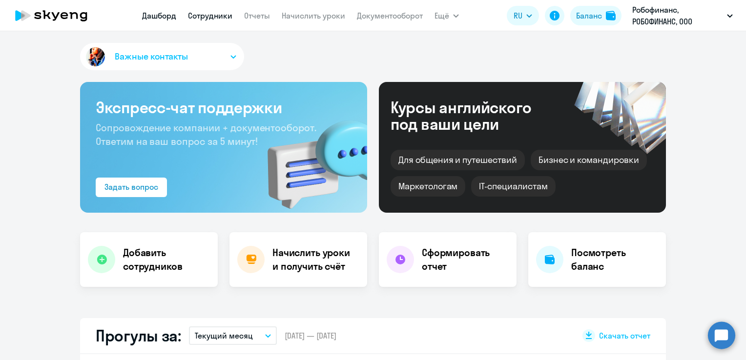
click at [200, 11] on link "Сотрудники" at bounding box center [210, 16] width 44 height 10
select select "30"
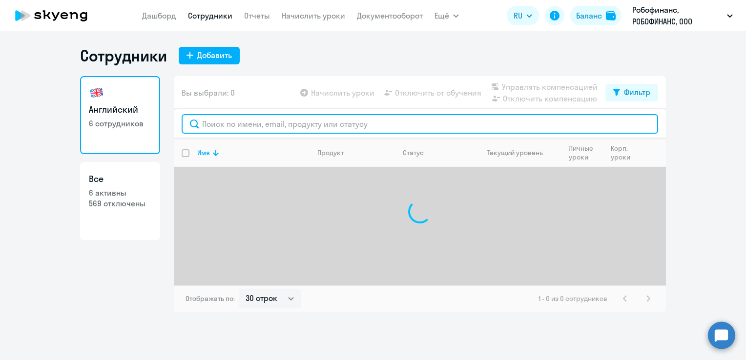
click at [252, 122] on input "text" at bounding box center [420, 124] width 477 height 20
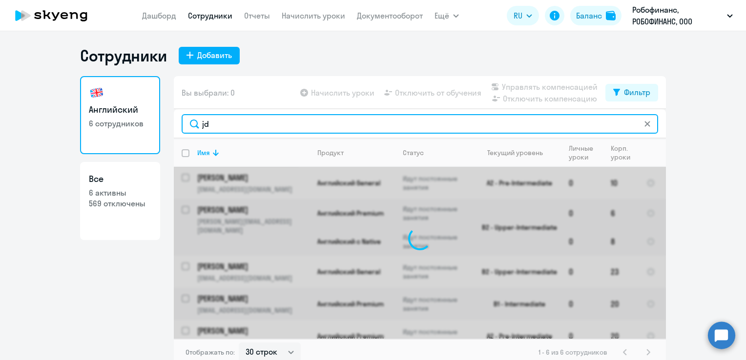
type input "j"
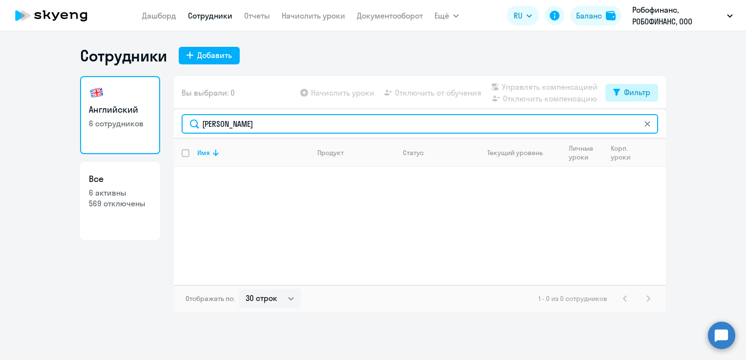
type input "овчинников"
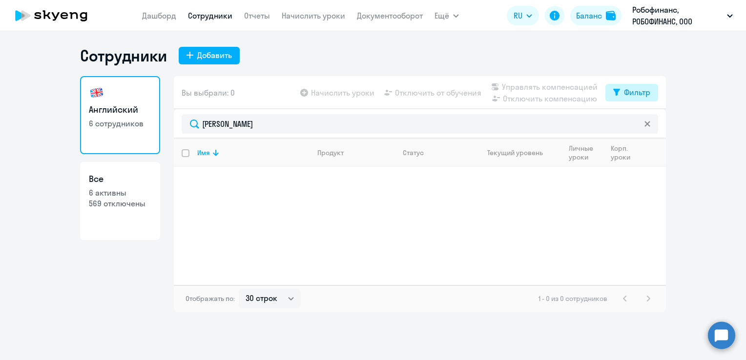
click at [625, 95] on div "Фильтр" at bounding box center [637, 92] width 26 height 12
click at [646, 125] on span at bounding box center [642, 125] width 17 height 10
click at [634, 125] on input "checkbox" at bounding box center [633, 124] width 0 height 0
checkbox input "true"
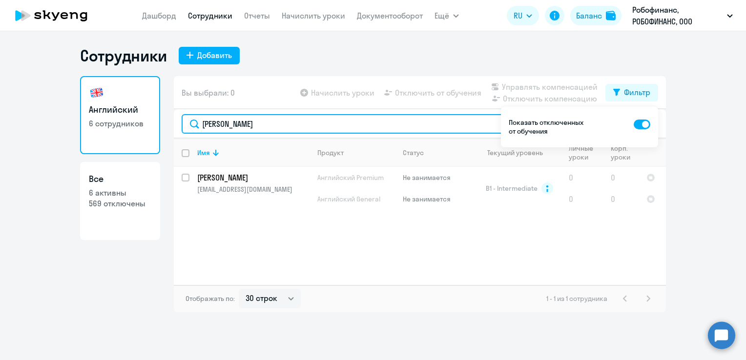
drag, startPoint x: 284, startPoint y: 128, endPoint x: 165, endPoint y: 134, distance: 119.8
click at [165, 134] on div "Английский 6 сотрудников Все 6 активны 569 отключены Вы выбрали: 0 Начислить ур…" at bounding box center [373, 194] width 586 height 236
type input "ovchinnikov"
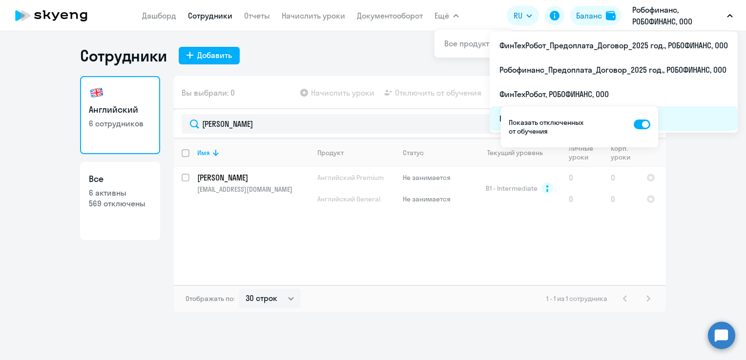
click at [684, 117] on li "Робофинанс, РОБОФИНАНС, ООО" at bounding box center [614, 118] width 248 height 24
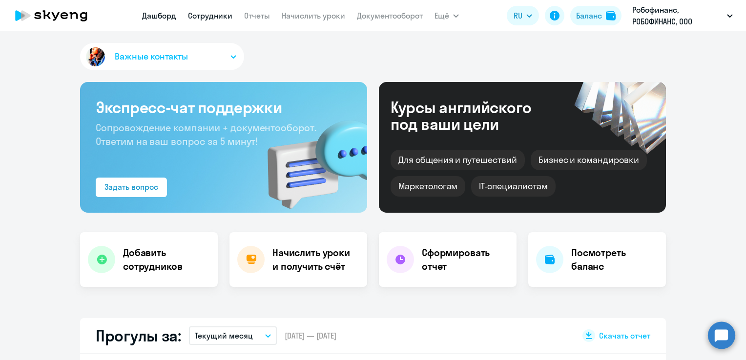
click at [208, 16] on link "Сотрудники" at bounding box center [210, 16] width 44 height 10
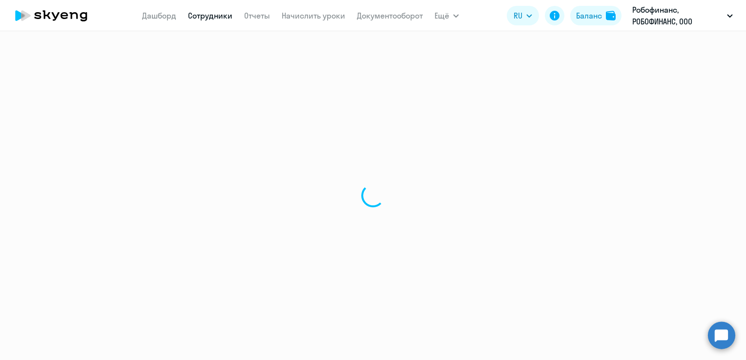
select select "30"
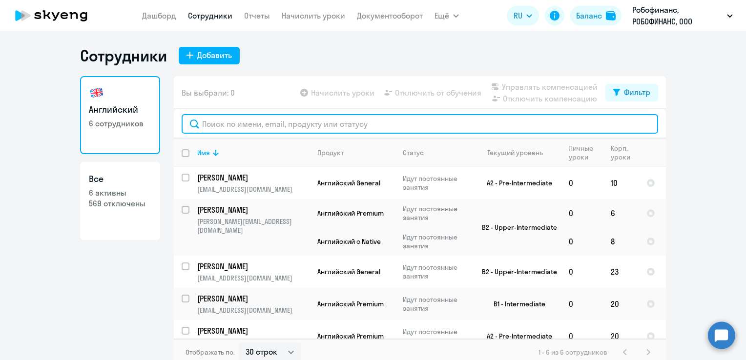
click at [314, 126] on input "text" at bounding box center [420, 124] width 477 height 20
paste input "ivanovchinnikov90@yandex.ru"
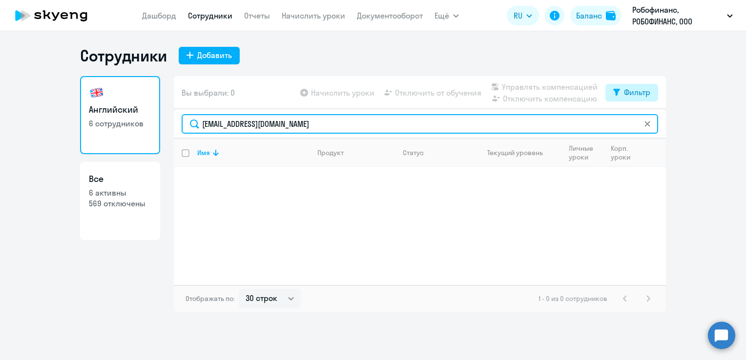
type input "ivanovchinnikov90@yandex.ru"
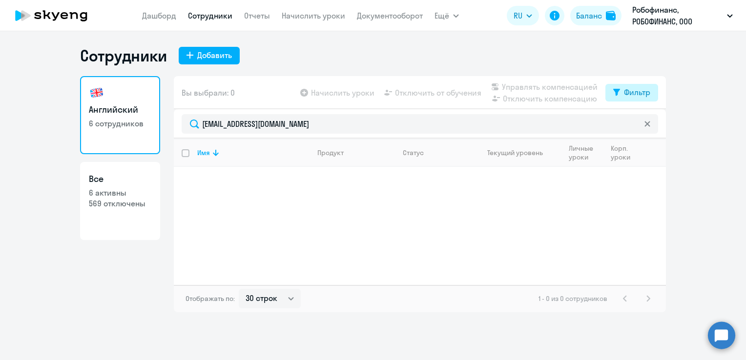
click at [628, 91] on div "Фильтр" at bounding box center [637, 92] width 26 height 12
click at [647, 126] on span at bounding box center [642, 125] width 17 height 10
click at [634, 125] on input "checkbox" at bounding box center [633, 124] width 0 height 0
checkbox input "true"
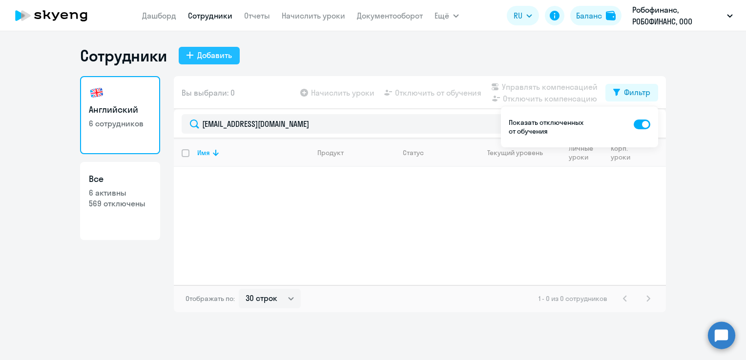
click at [213, 55] on div "Добавить" at bounding box center [214, 55] width 35 height 12
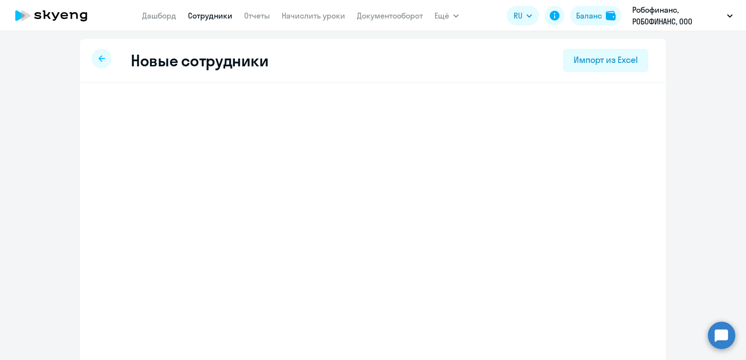
select select "english_adult_not_native_speaker"
select select "7"
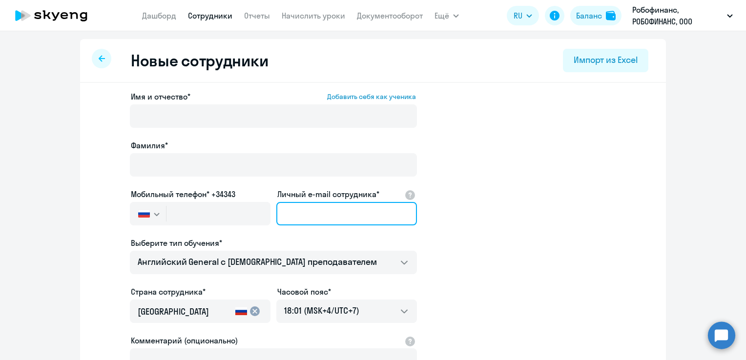
click at [320, 215] on input "Личный e-mail сотрудника*" at bounding box center [346, 213] width 141 height 23
paste input "ivanovchinnikov90@yandex.ru"
type input "ivanovchinnikov90@yandex.ru"
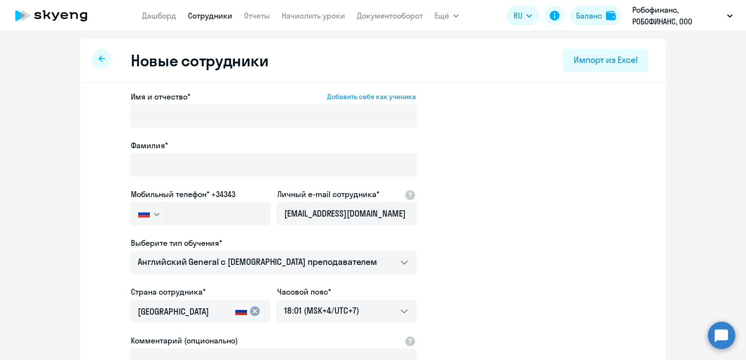
click at [578, 157] on app-new-student-form "Имя и отчество* Добавить себя как ученика Фамилия* Мобильный телефон* +34343 Ро…" at bounding box center [373, 265] width 555 height 348
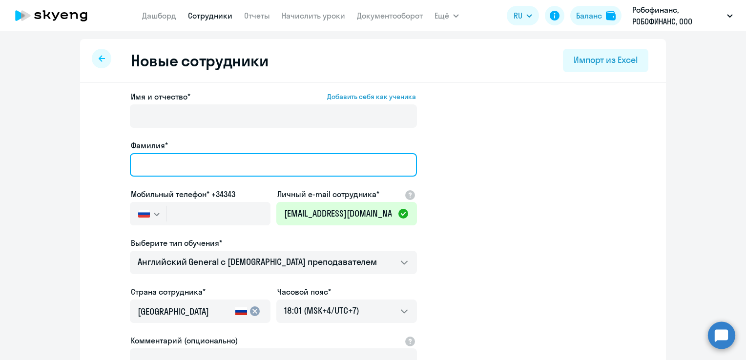
drag, startPoint x: 197, startPoint y: 160, endPoint x: 205, endPoint y: 152, distance: 11.1
click at [198, 160] on input "Фамилия*" at bounding box center [273, 164] width 287 height 23
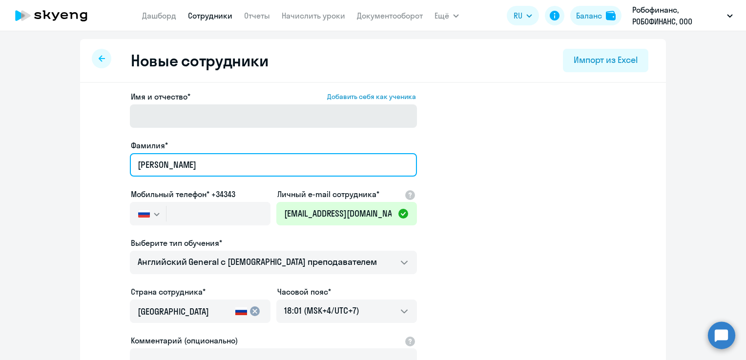
type input "Овчинников"
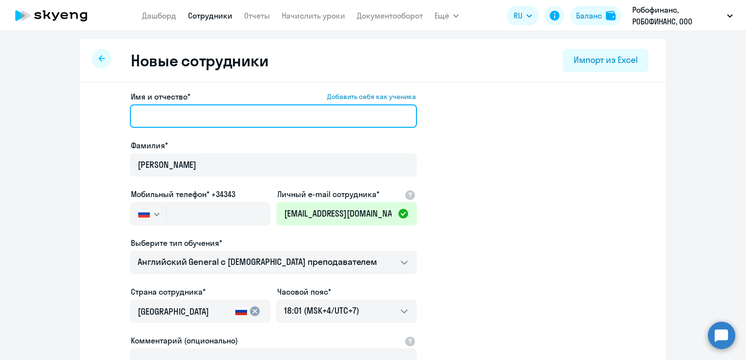
click at [204, 111] on input "Имя и отчество* Добавить себя как ученика" at bounding box center [273, 116] width 287 height 23
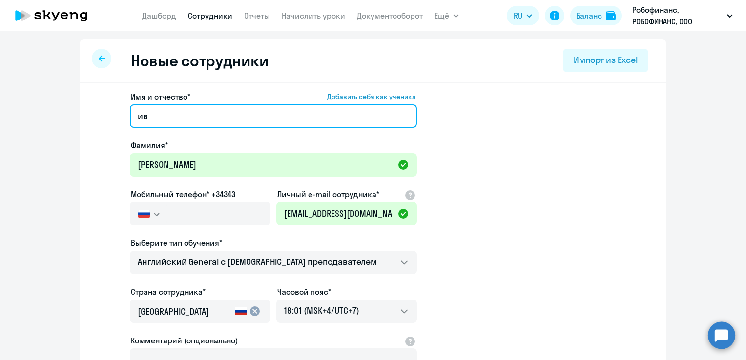
type input "и"
type input "B"
type input "Иван"
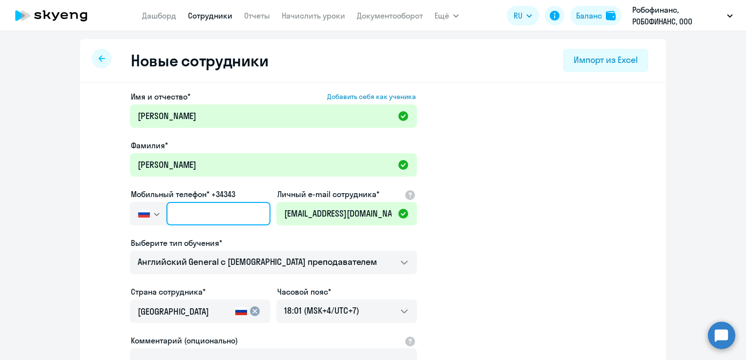
click at [181, 214] on input "text" at bounding box center [219, 213] width 104 height 23
paste input "+7 912 838-07-26"
type input "+7 912 838-07-26"
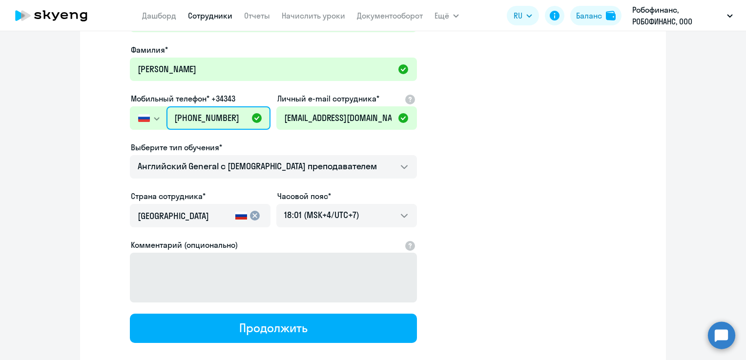
scroll to position [98, 0]
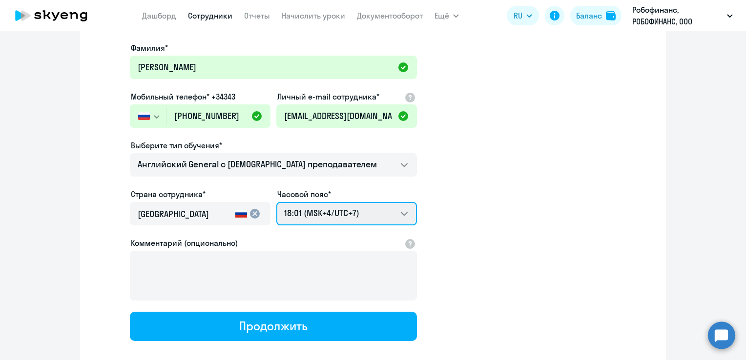
click at [401, 214] on select "00:01 (MSK-14/UTC-11) 01:01 (MSK-13/UTC-10) 02:01 (MSK-12/UTC-9) 03:01 (MSK-11/…" at bounding box center [346, 213] width 141 height 23
select select "5"
click at [276, 202] on select "00:01 (MSK-14/UTC-11) 01:01 (MSK-13/UTC-10) 02:01 (MSK-12/UTC-9) 03:01 (MSK-11/…" at bounding box center [346, 213] width 141 height 23
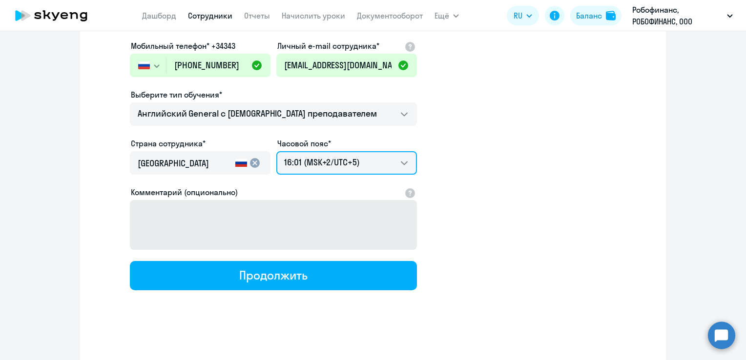
scroll to position [150, 0]
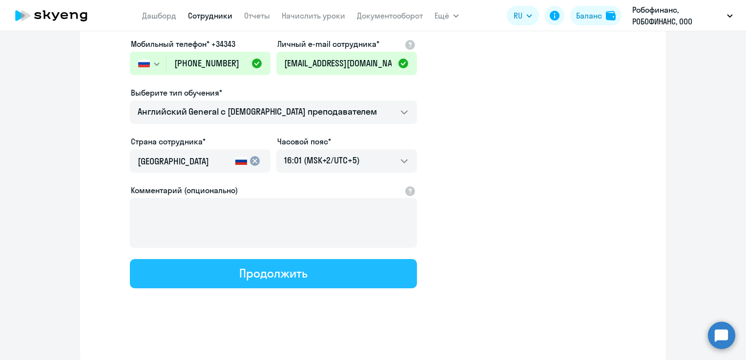
click at [330, 271] on button "Продолжить" at bounding box center [273, 273] width 287 height 29
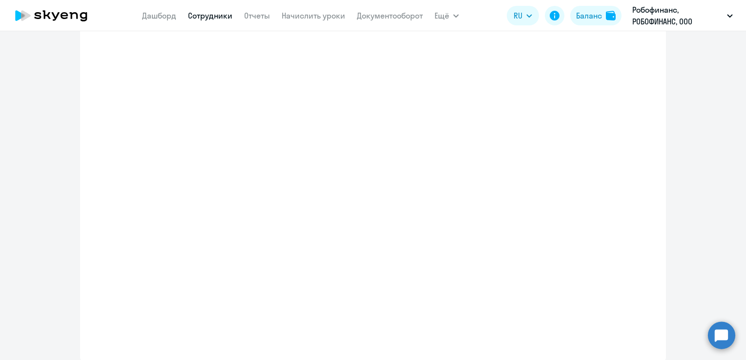
select select "english_adult_not_native_speaker"
select select "5"
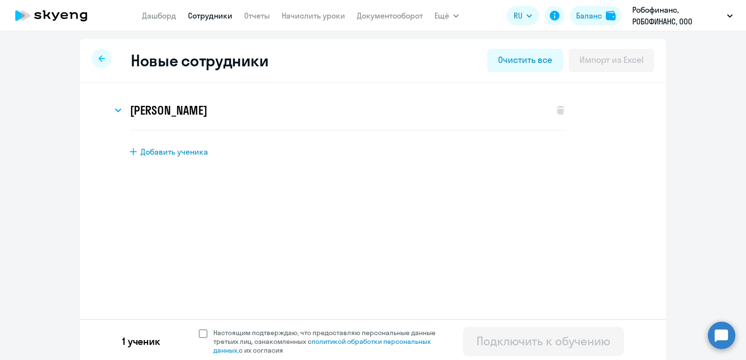
click at [199, 334] on span at bounding box center [203, 334] width 9 height 9
click at [198, 329] on input "Настоящим подтверждаю, что предоставляю персональные данные третьих лиц, ознако…" at bounding box center [198, 328] width 0 height 0
checkbox input "true"
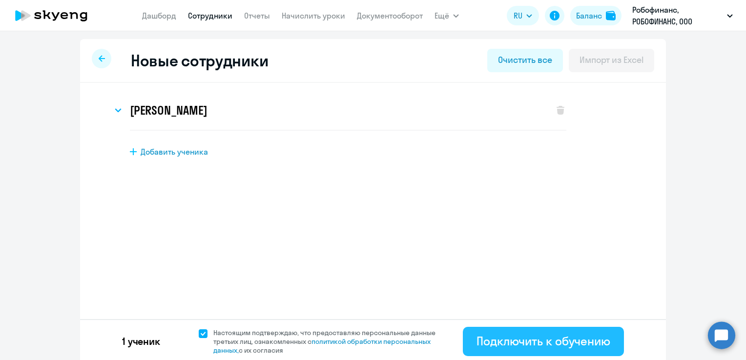
click at [537, 339] on div "Подключить к обучению" at bounding box center [544, 342] width 134 height 16
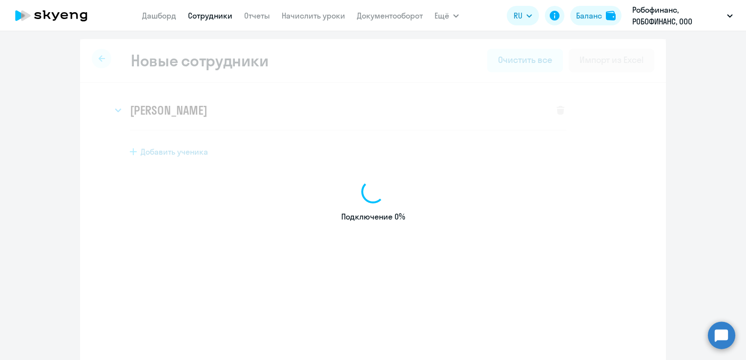
select select "english_adult_not_native_speaker"
select select "7"
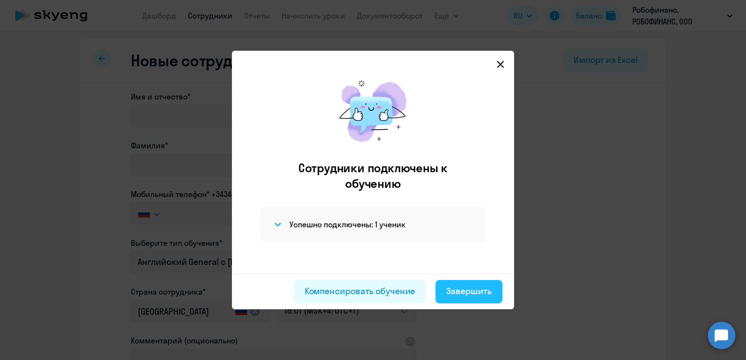
click at [465, 295] on div "Завершить" at bounding box center [468, 291] width 45 height 13
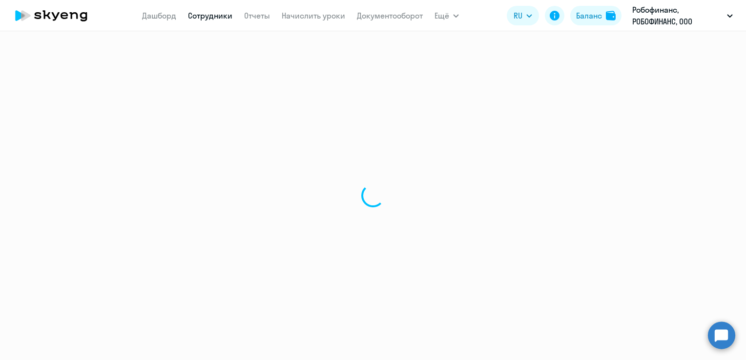
select select "30"
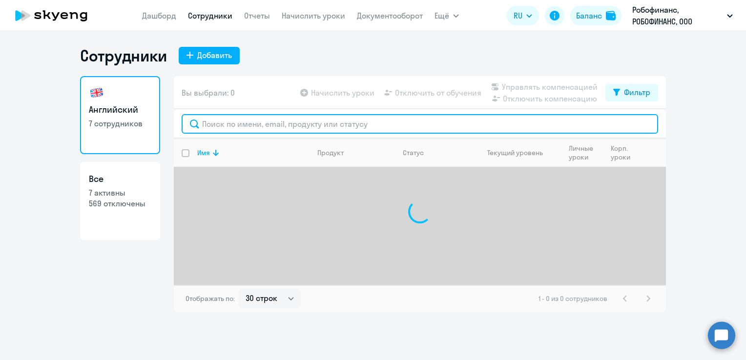
click at [247, 123] on input "text" at bounding box center [420, 124] width 477 height 20
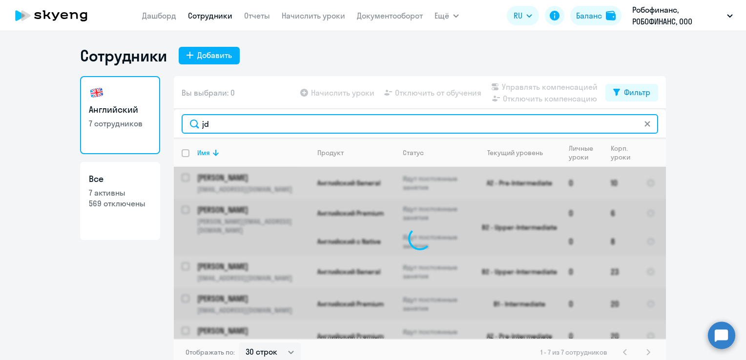
type input "j"
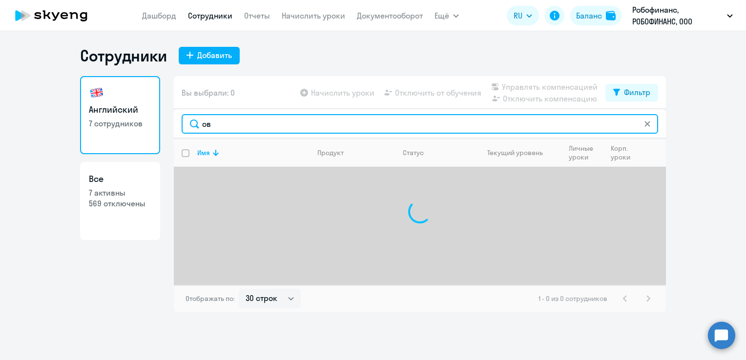
type input "о"
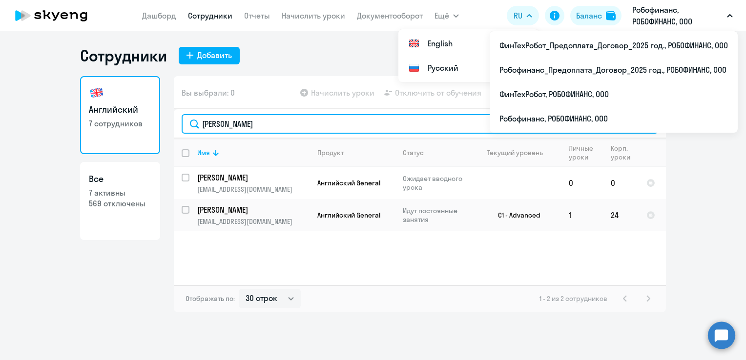
type input "иван"
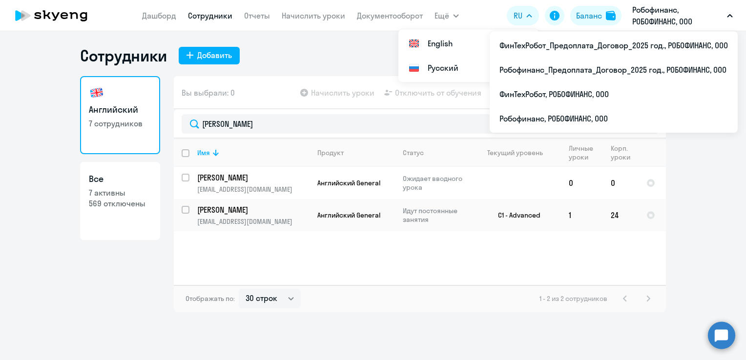
click at [666, 19] on p "Робофинанс, РОБОФИНАНС, ООО" at bounding box center [678, 15] width 91 height 23
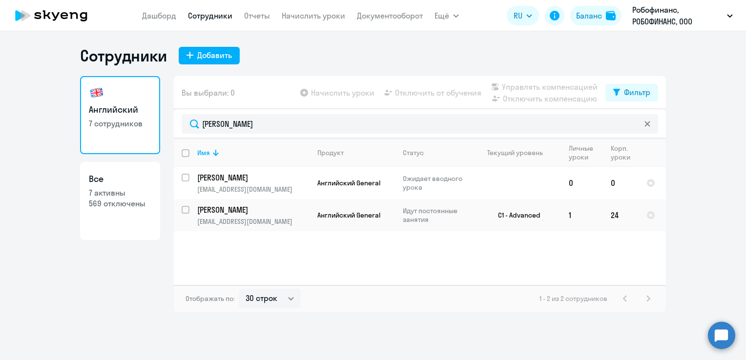
click at [674, 15] on p "Робофинанс, РОБОФИНАНС, ООО" at bounding box center [678, 15] width 91 height 23
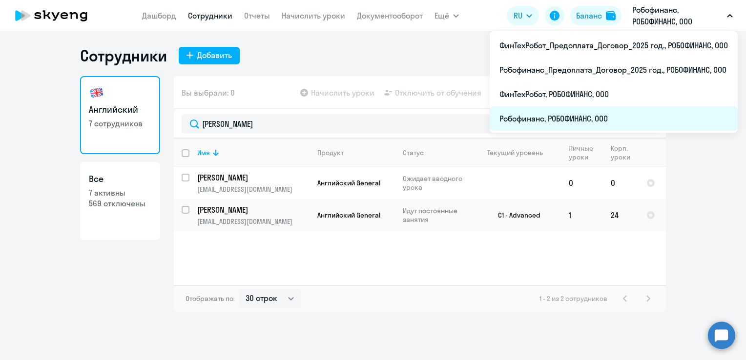
click at [619, 112] on li "Робофинанс, РОБОФИНАНС, ООО" at bounding box center [614, 118] width 248 height 24
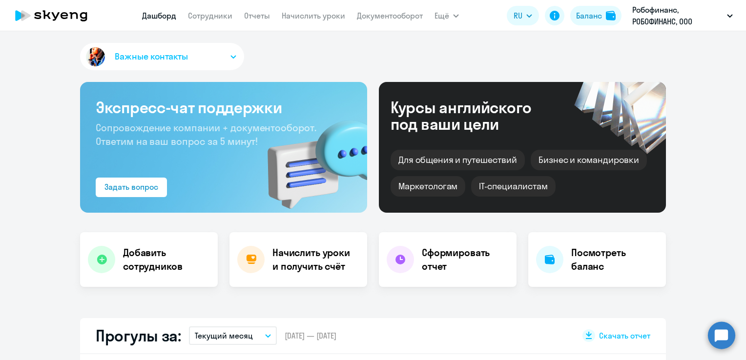
click at [205, 21] on app-menu-item-link "Сотрудники" at bounding box center [210, 16] width 44 height 12
click at [213, 16] on link "Сотрудники" at bounding box center [210, 16] width 44 height 10
select select "30"
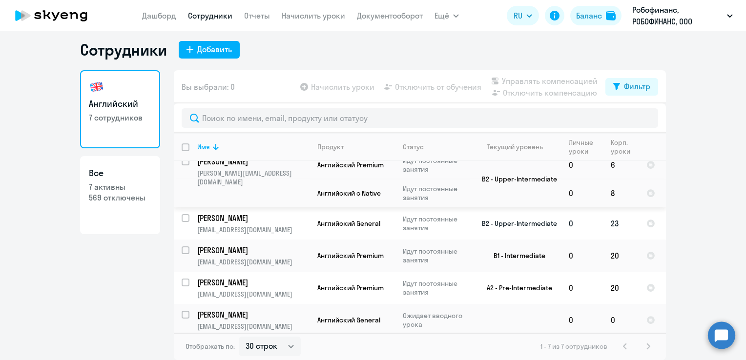
scroll to position [80, 0]
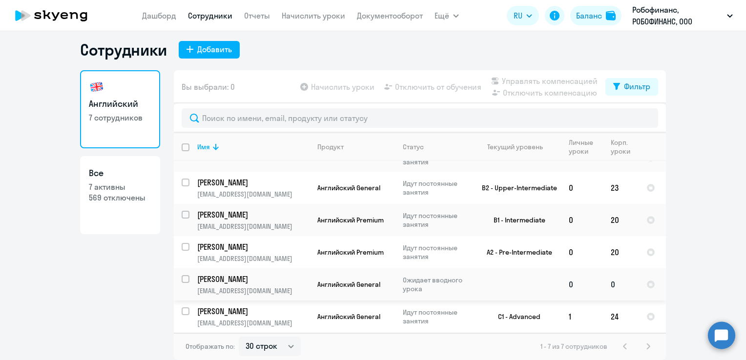
click at [233, 288] on p "ivanovchinnikov90@yandex.ru" at bounding box center [253, 291] width 112 height 9
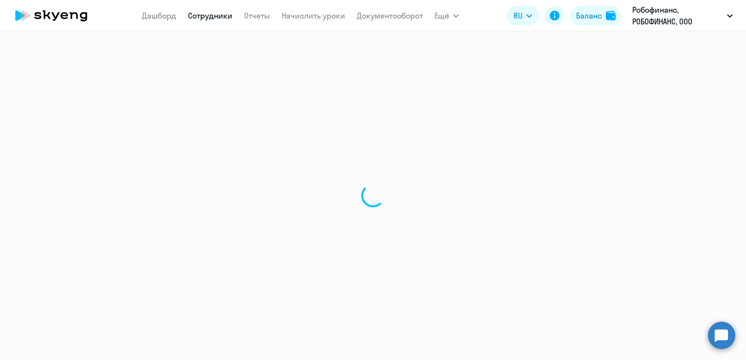
select select "english"
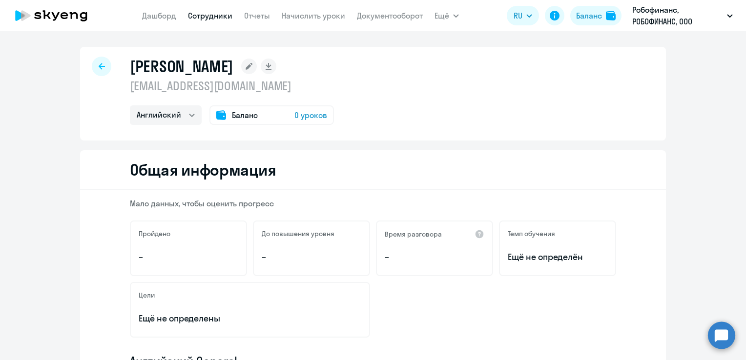
click at [241, 63] on rect at bounding box center [249, 67] width 16 height 16
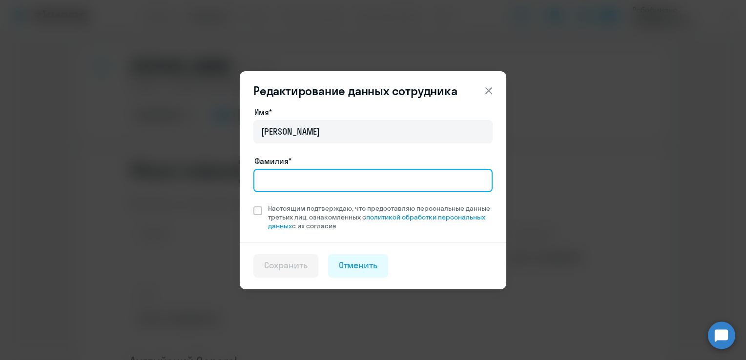
click at [270, 175] on input "Фамилия*" at bounding box center [372, 180] width 239 height 23
type input "Овчинников"
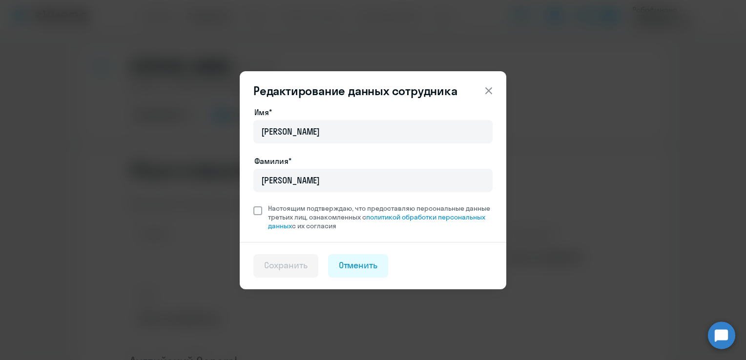
click at [268, 218] on span "Настоящим подтверждаю, что предоставляю персональные данные третьих лиц, ознако…" at bounding box center [380, 217] width 225 height 26
click at [253, 204] on input "Настоящим подтверждаю, что предоставляю персональные данные третьих лиц, ознако…" at bounding box center [253, 204] width 0 height 0
checkbox input "true"
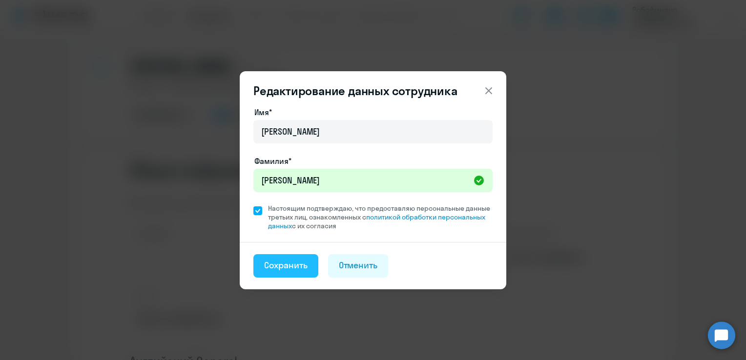
click at [295, 264] on div "Сохранить" at bounding box center [285, 265] width 43 height 13
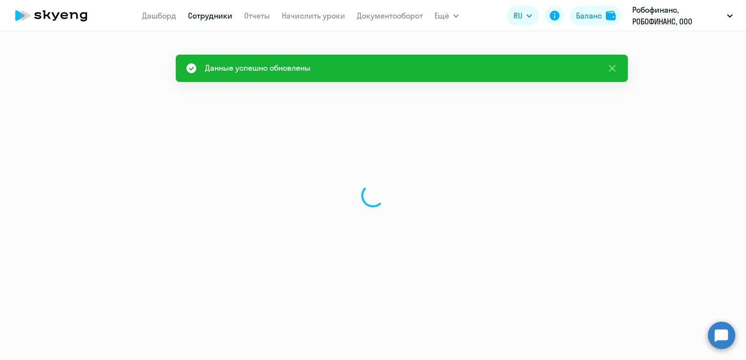
select select "english"
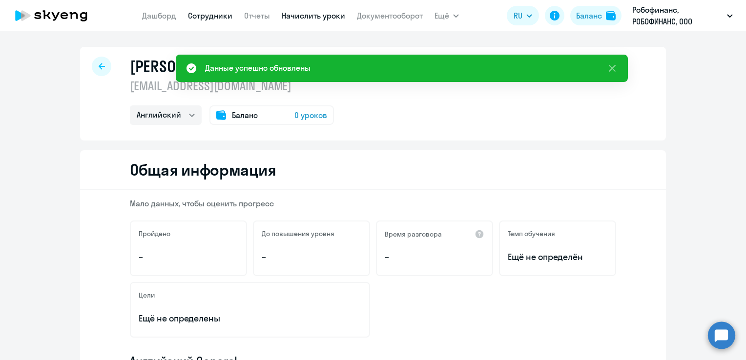
click at [318, 19] on link "Начислить уроки" at bounding box center [313, 16] width 63 height 10
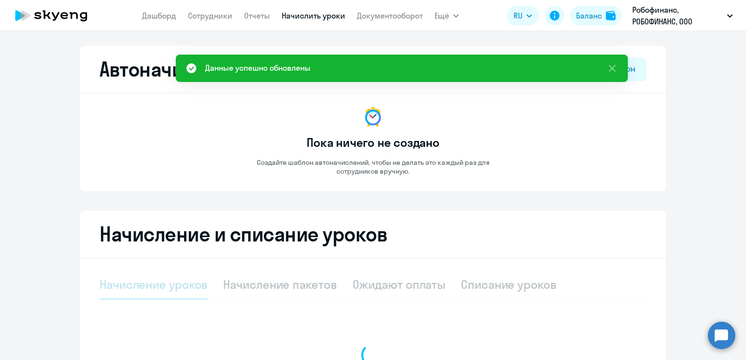
select select "10"
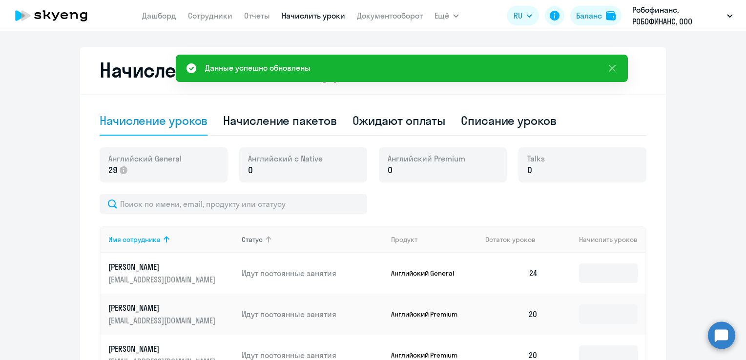
scroll to position [195, 0]
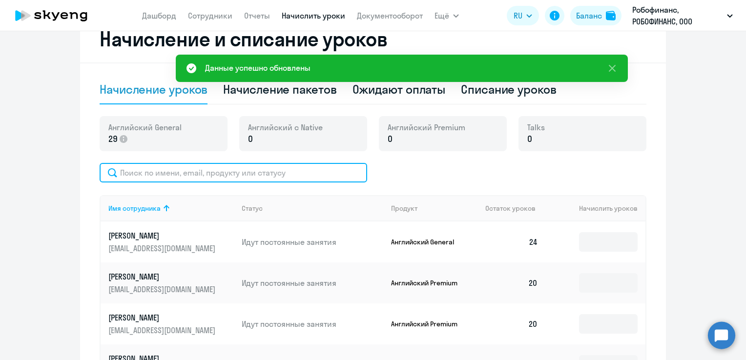
click at [280, 170] on input "text" at bounding box center [234, 173] width 268 height 20
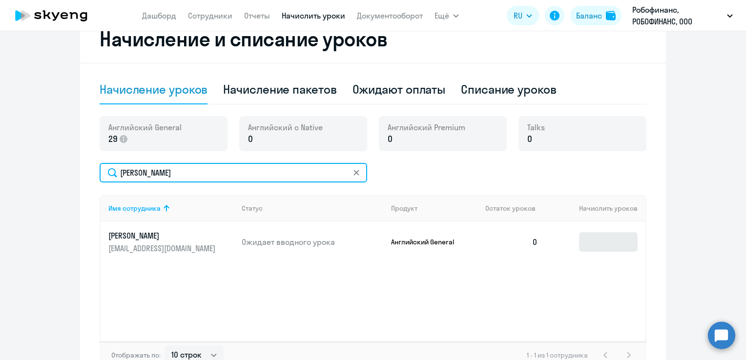
type input "овчинн"
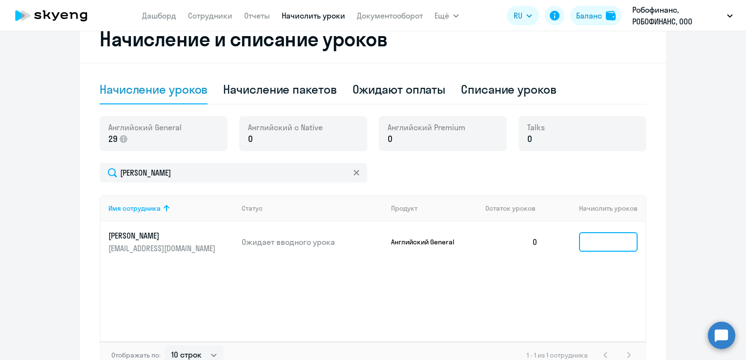
click at [599, 241] on input at bounding box center [608, 242] width 59 height 20
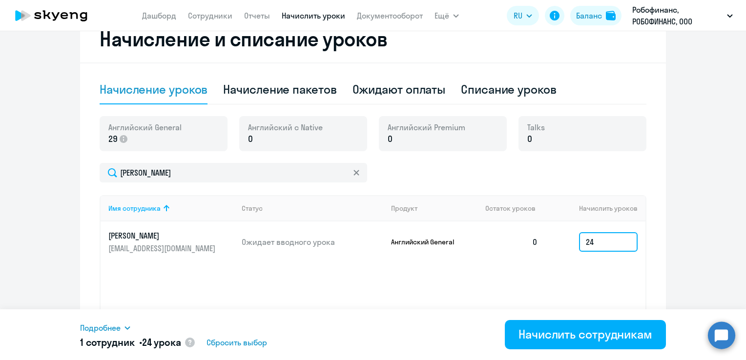
type input "24"
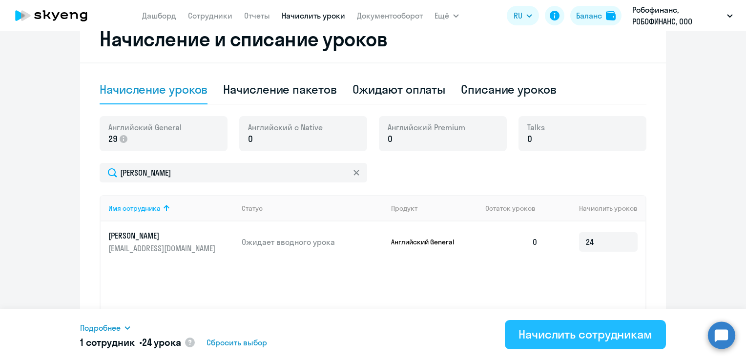
click at [574, 328] on div "Начислить сотрудникам" at bounding box center [586, 335] width 134 height 16
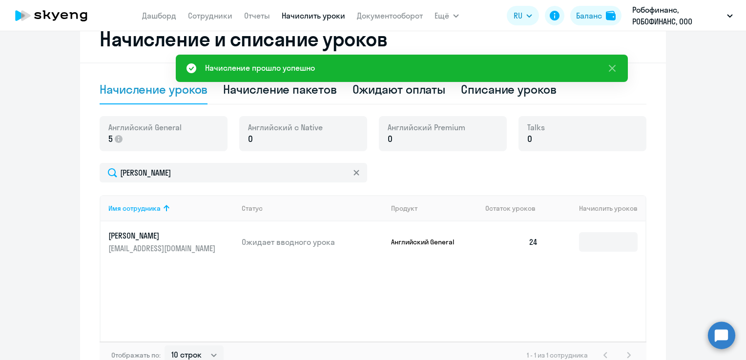
click at [203, 10] on app-menu-item-link "Сотрудники" at bounding box center [210, 16] width 44 height 12
click at [199, 22] on nav "Дашборд Сотрудники Отчеты Начислить уроки Документооборот" at bounding box center [282, 16] width 281 height 20
click at [203, 17] on link "Сотрудники" at bounding box center [210, 16] width 44 height 10
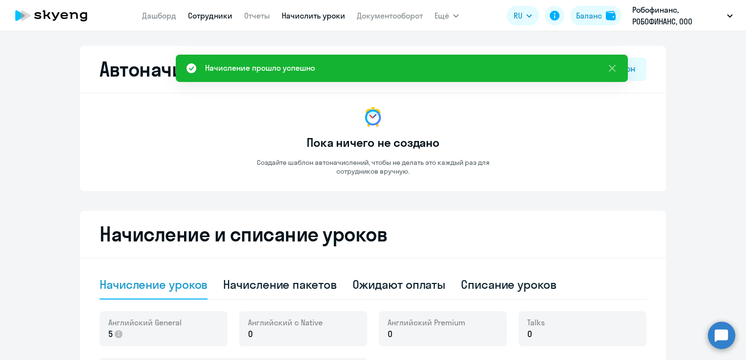
select select "30"
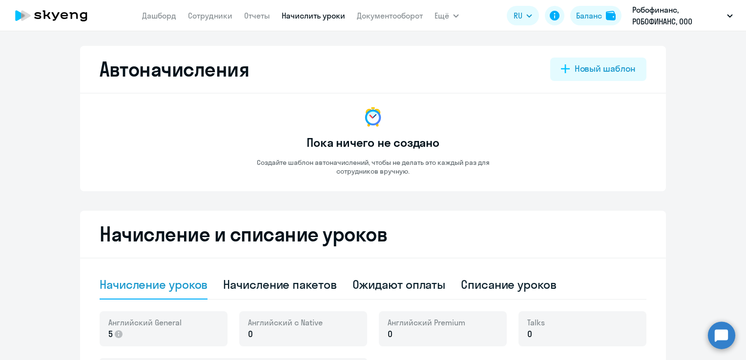
select select "10"
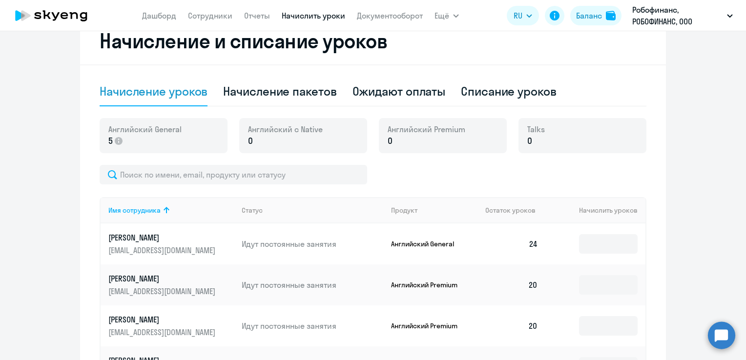
scroll to position [244, 0]
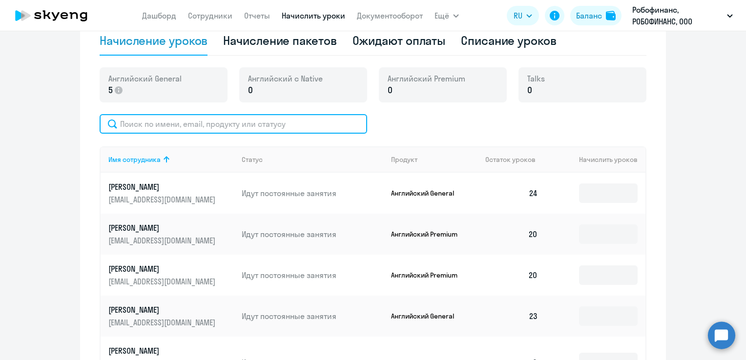
click at [323, 128] on input "text" at bounding box center [234, 124] width 268 height 20
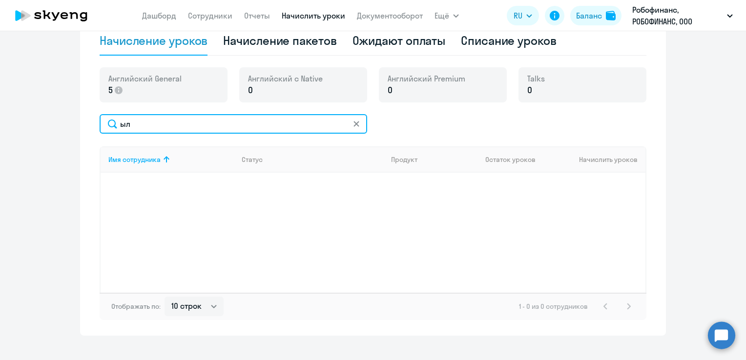
type input "ы"
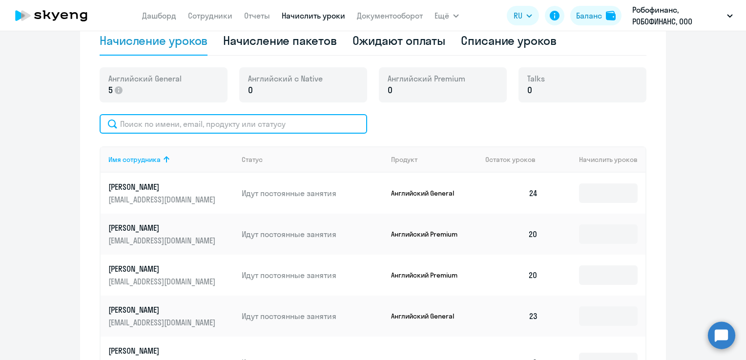
click at [324, 127] on input "text" at bounding box center [234, 124] width 268 height 20
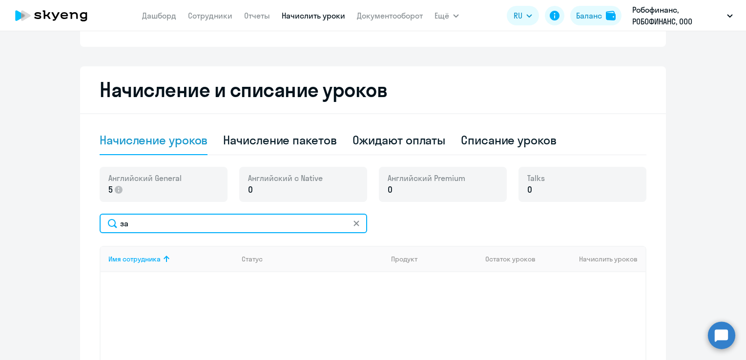
scroll to position [0, 0]
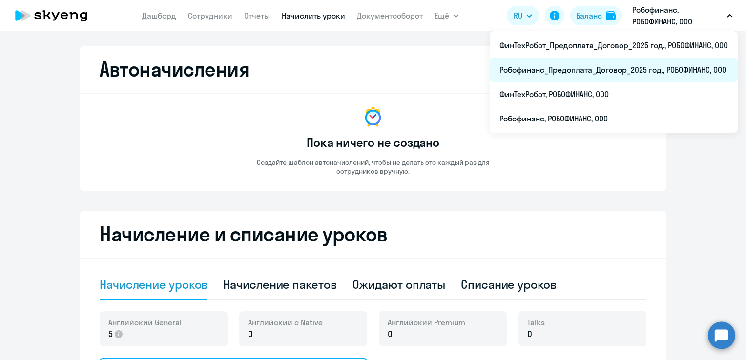
type input "за"
click at [623, 71] on li "Робофинанс_Предоплата_Договор_2025 год., РОБОФИНАНС, ООО" at bounding box center [614, 70] width 248 height 24
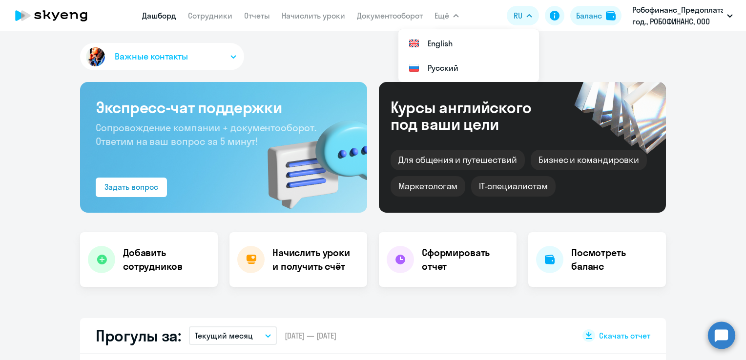
select select "30"
click at [211, 13] on link "Сотрудники" at bounding box center [210, 16] width 44 height 10
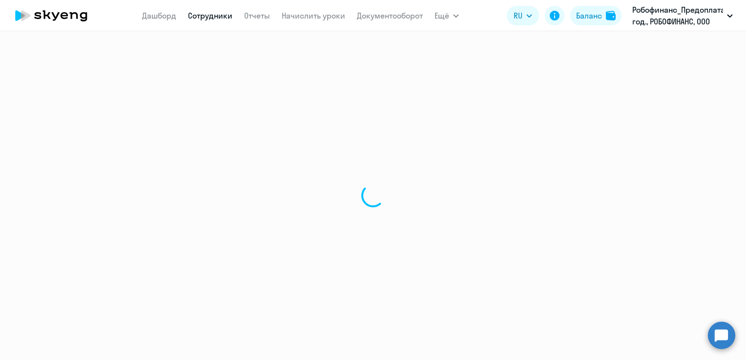
select select "30"
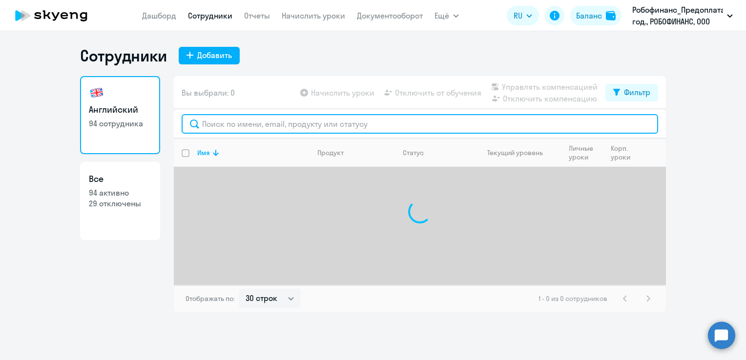
click at [286, 127] on input "text" at bounding box center [420, 124] width 477 height 20
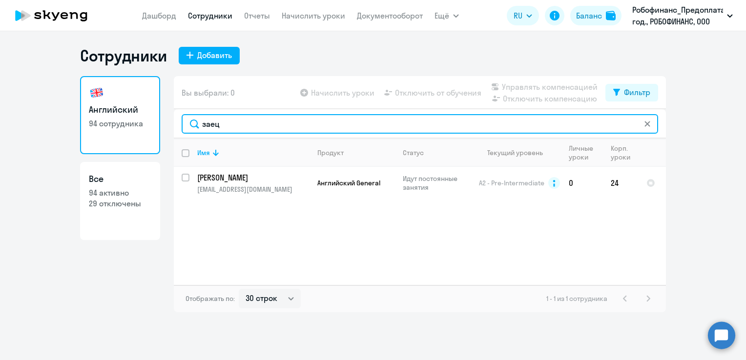
type input "заец"
